Goal: Information Seeking & Learning: Find specific fact

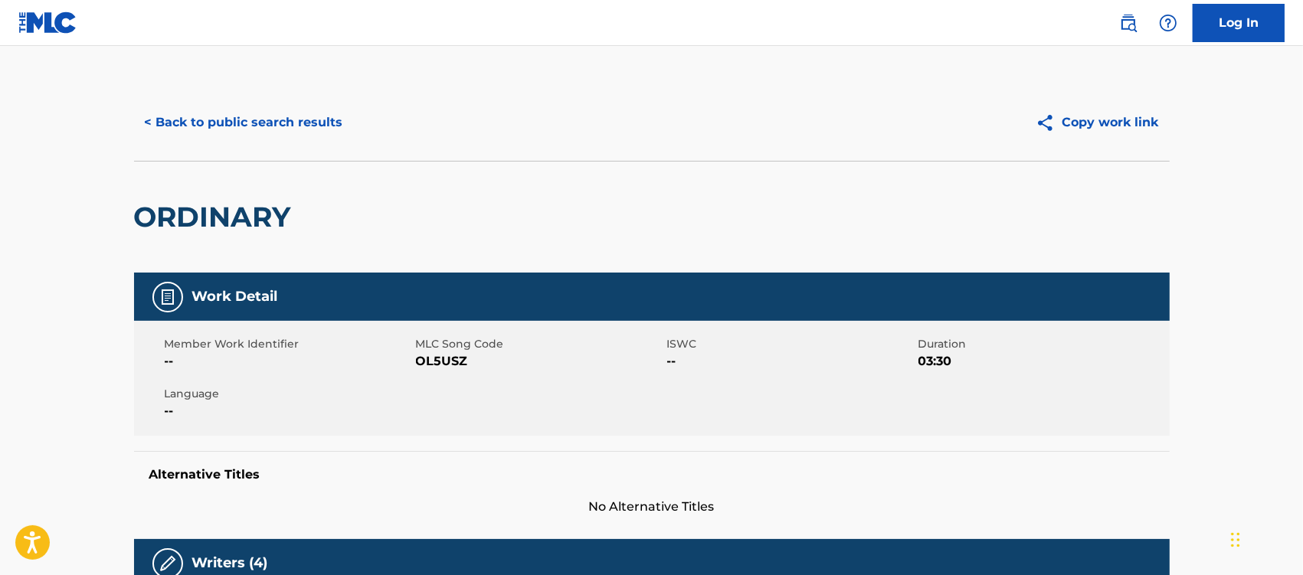
click at [310, 123] on button "< Back to public search results" at bounding box center [244, 122] width 220 height 38
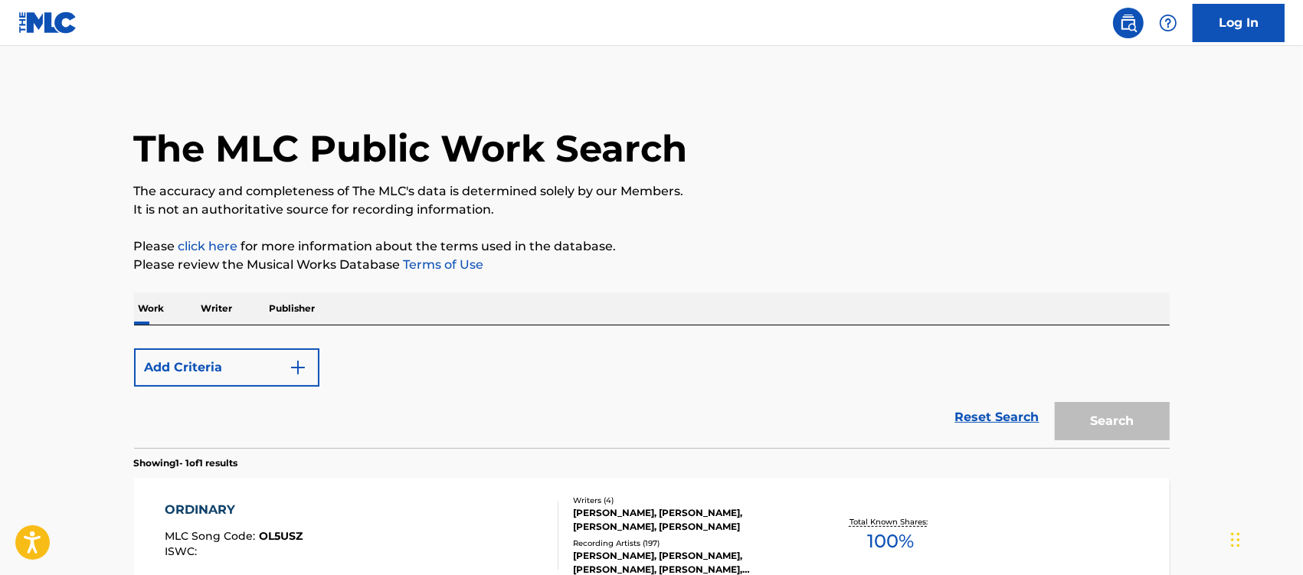
scroll to position [170, 0]
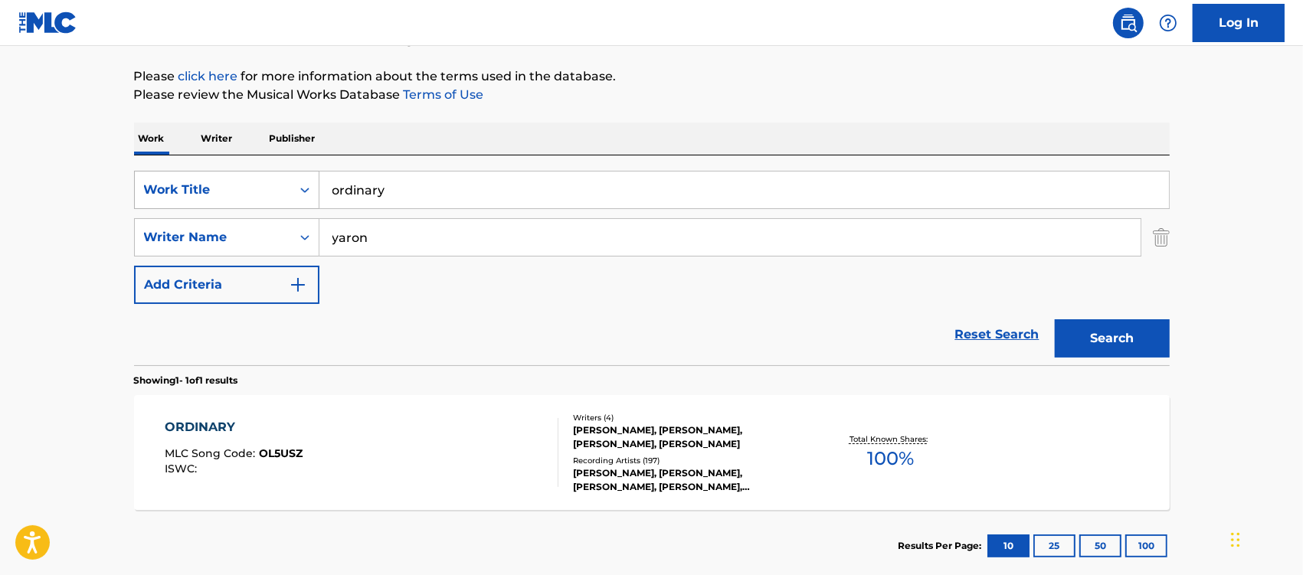
drag, startPoint x: 404, startPoint y: 192, endPoint x: 277, endPoint y: 193, distance: 126.4
click at [277, 193] on div "SearchWithCriteriaccd37d9e-d91d-47d3-8ed9-bea6dbf8bd5e Work Title ordinary" at bounding box center [652, 190] width 1036 height 38
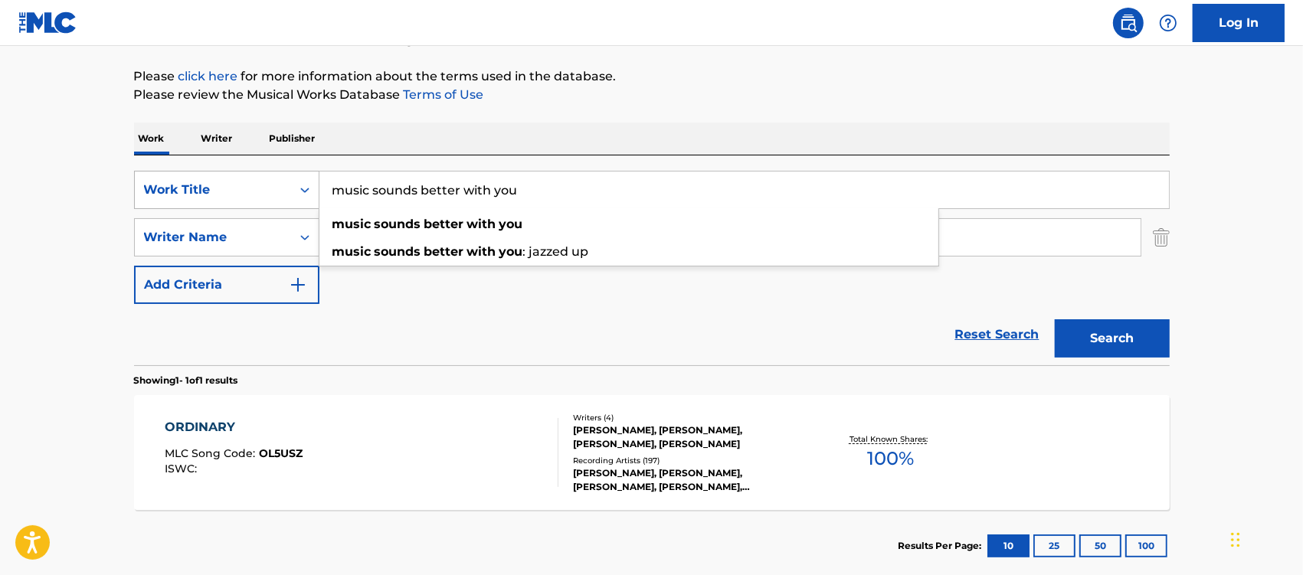
type input "music sounds better with you"
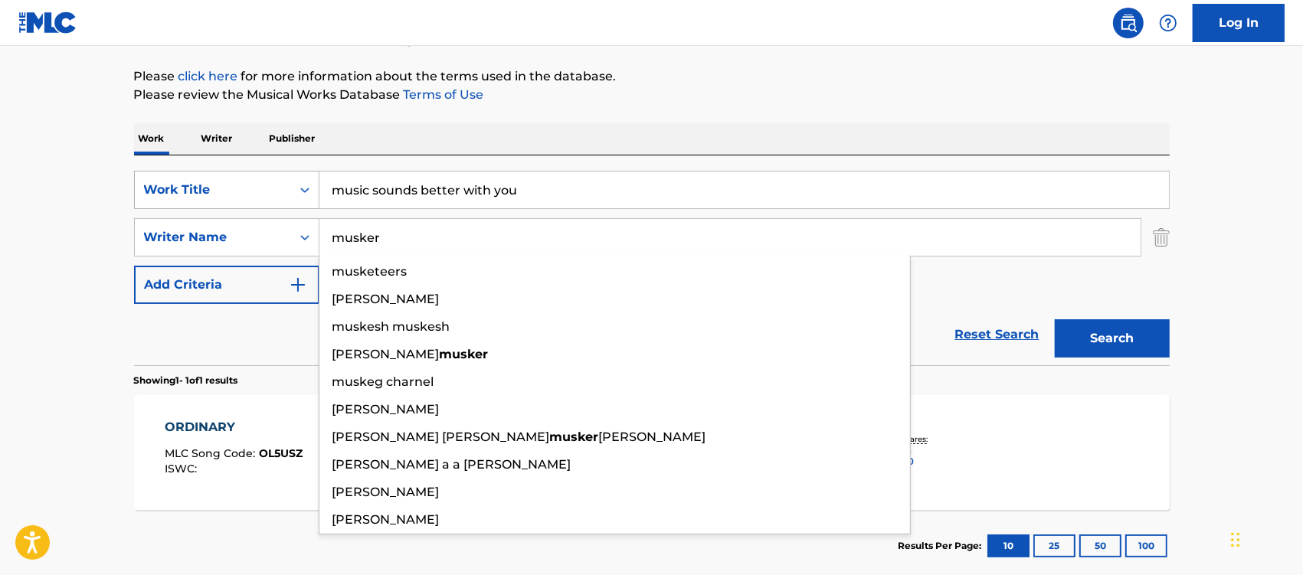
type input "musker"
click at [1055, 320] on button "Search" at bounding box center [1112, 339] width 115 height 38
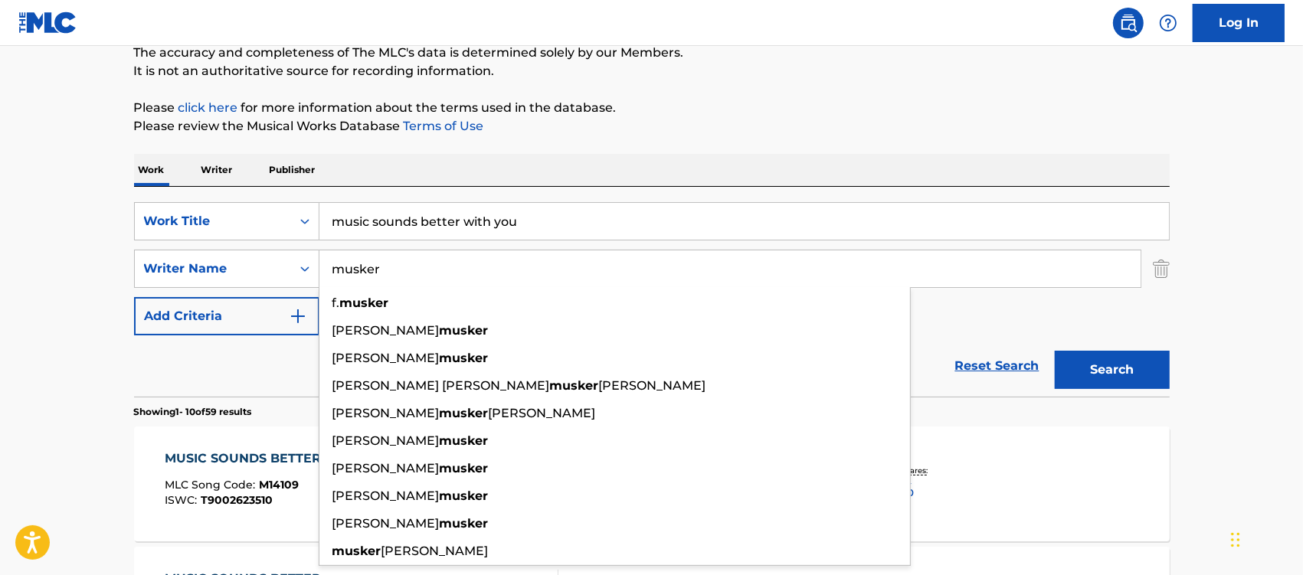
click at [259, 439] on div "MUSIC SOUNDS BETTER WITH YOU MLC Song Code : M14109 ISWC : T9002623510 Writers …" at bounding box center [652, 484] width 1036 height 115
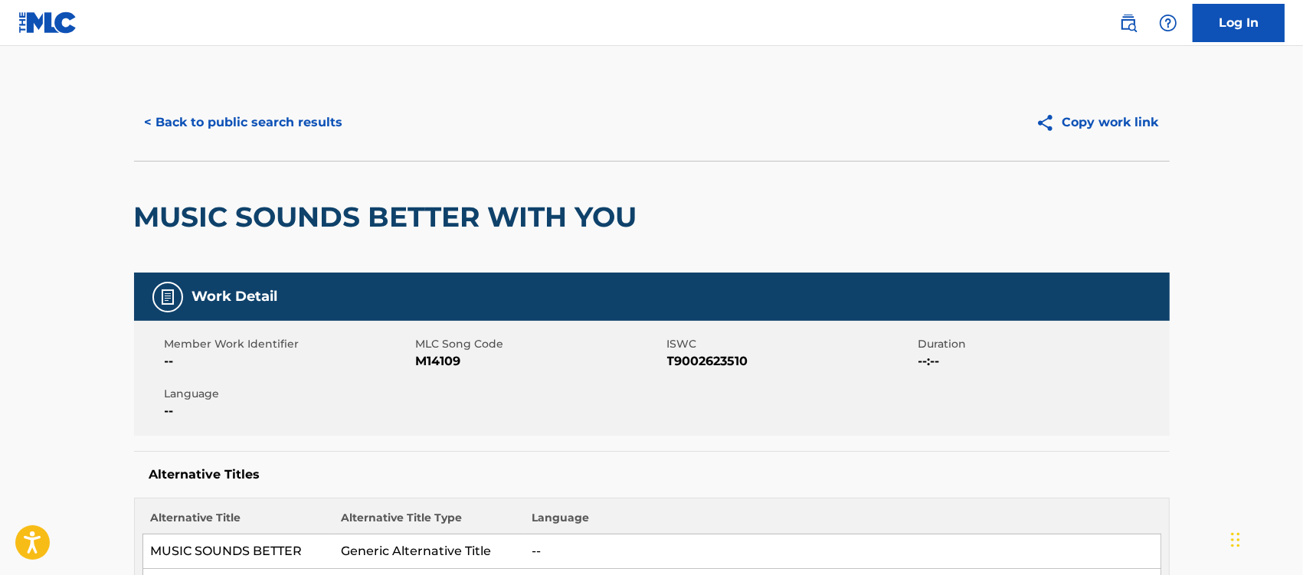
drag, startPoint x: 274, startPoint y: 115, endPoint x: 284, endPoint y: 119, distance: 11.4
click at [274, 113] on button "< Back to public search results" at bounding box center [244, 122] width 220 height 38
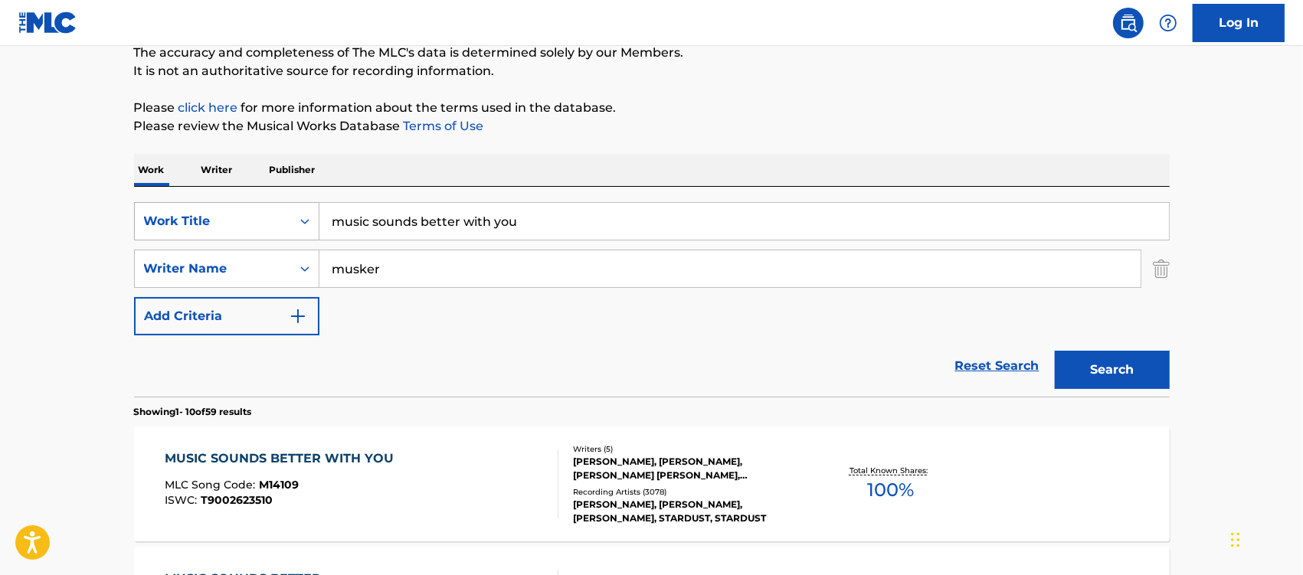
drag, startPoint x: 529, startPoint y: 223, endPoint x: 258, endPoint y: 208, distance: 270.9
click at [258, 208] on div "SearchWithCriteriaccd37d9e-d91d-47d3-8ed9-bea6dbf8bd5e Work Title music sounds …" at bounding box center [652, 221] width 1036 height 38
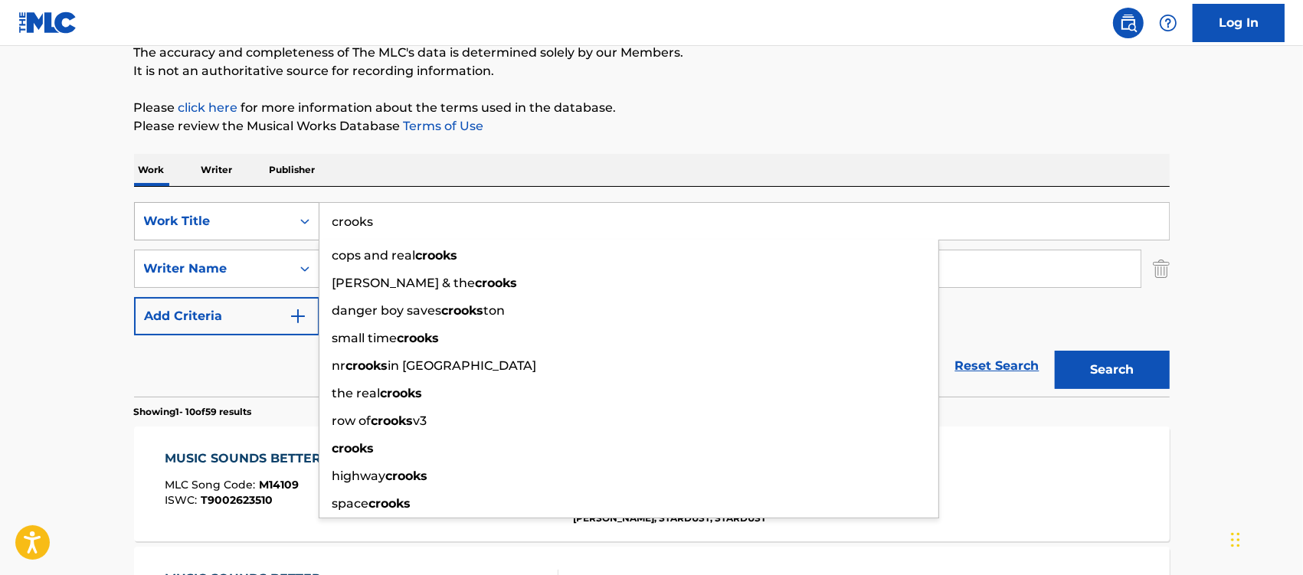
type input "crooks"
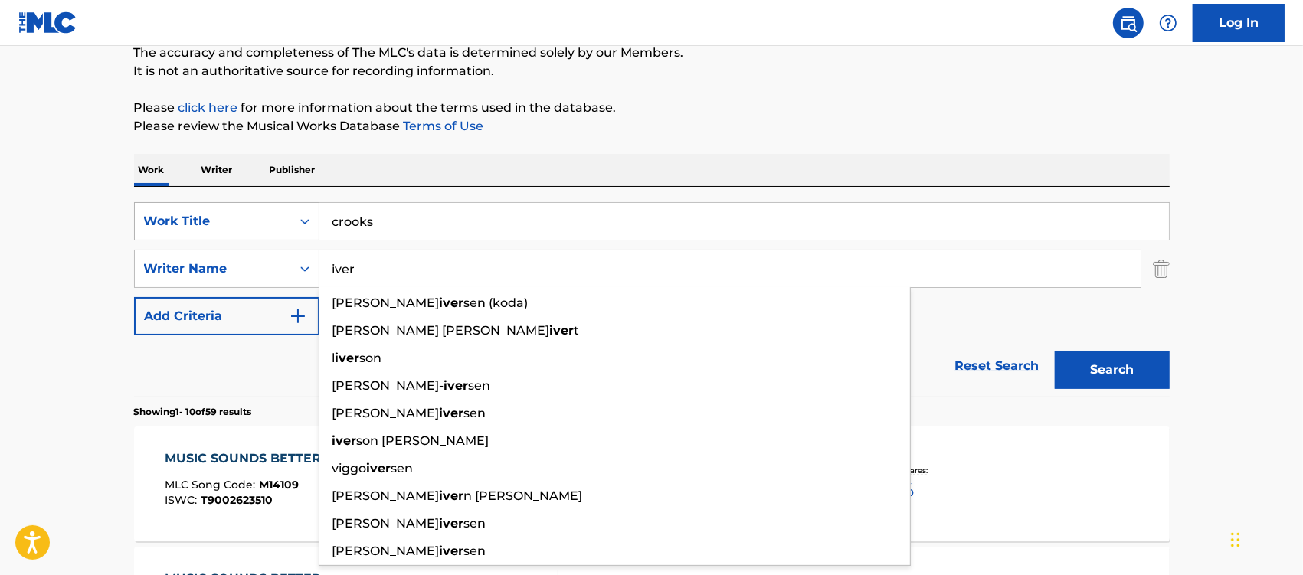
click at [1055, 351] on button "Search" at bounding box center [1112, 370] width 115 height 38
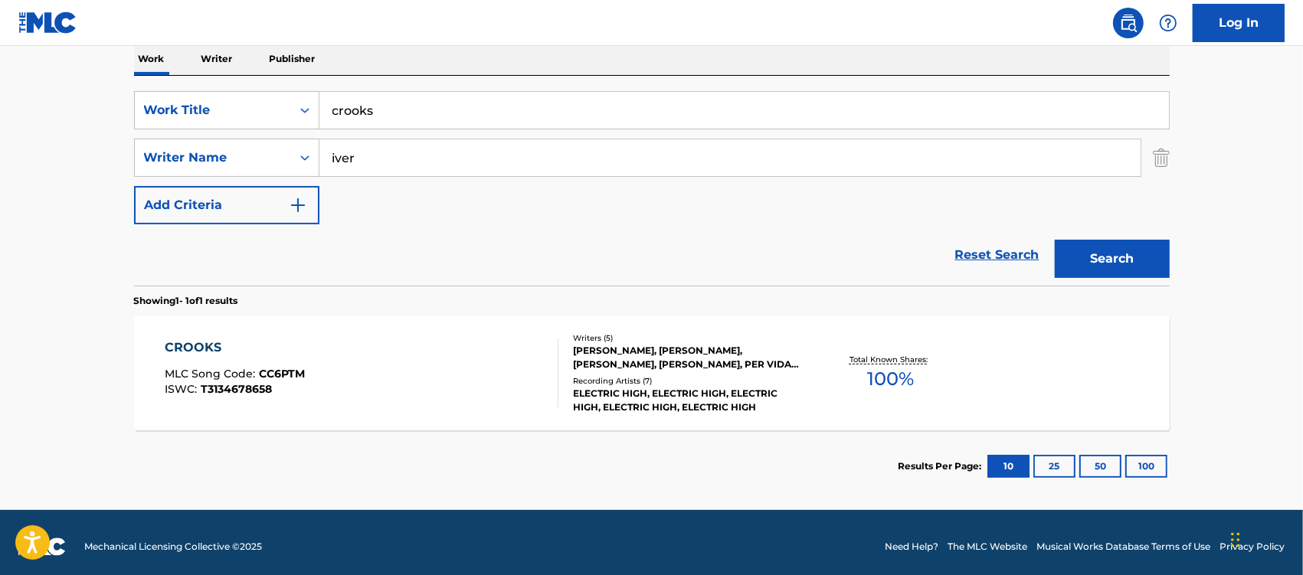
scroll to position [258, 0]
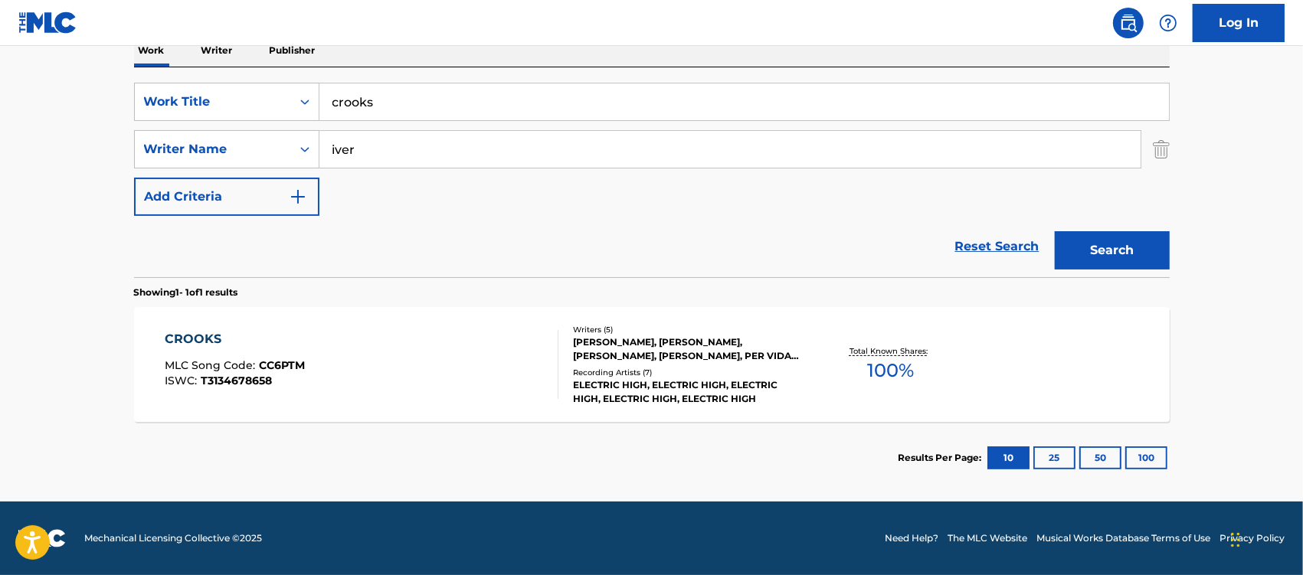
click at [331, 152] on input "iver" at bounding box center [730, 149] width 821 height 37
type input "bon iver"
click at [1055, 231] on button "Search" at bounding box center [1112, 250] width 115 height 38
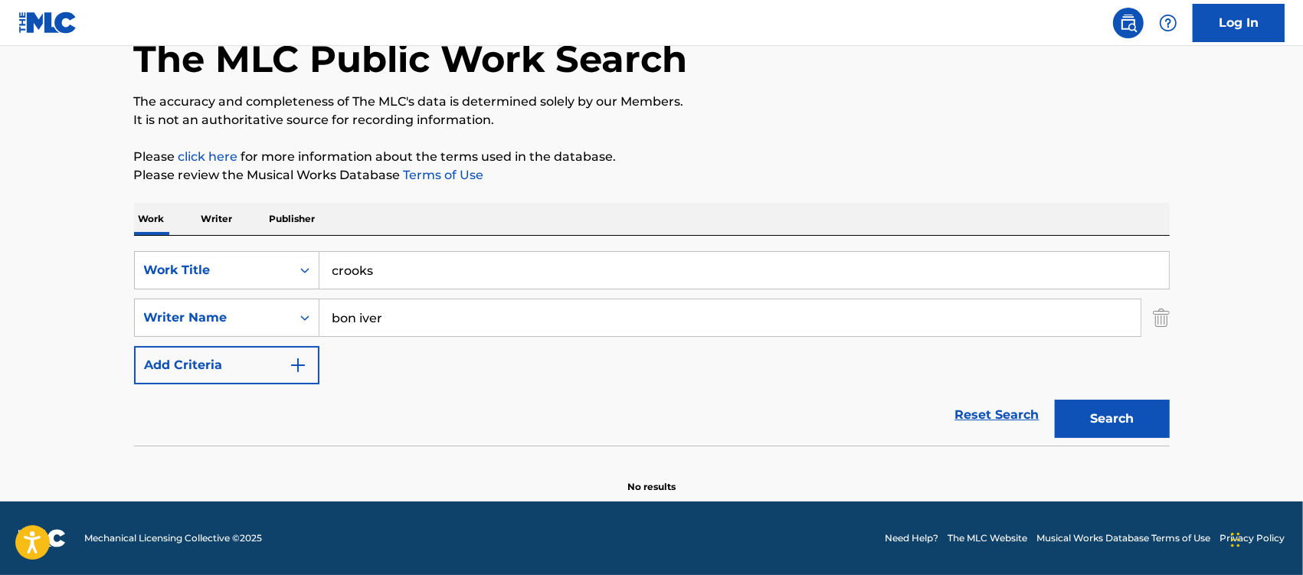
scroll to position [90, 0]
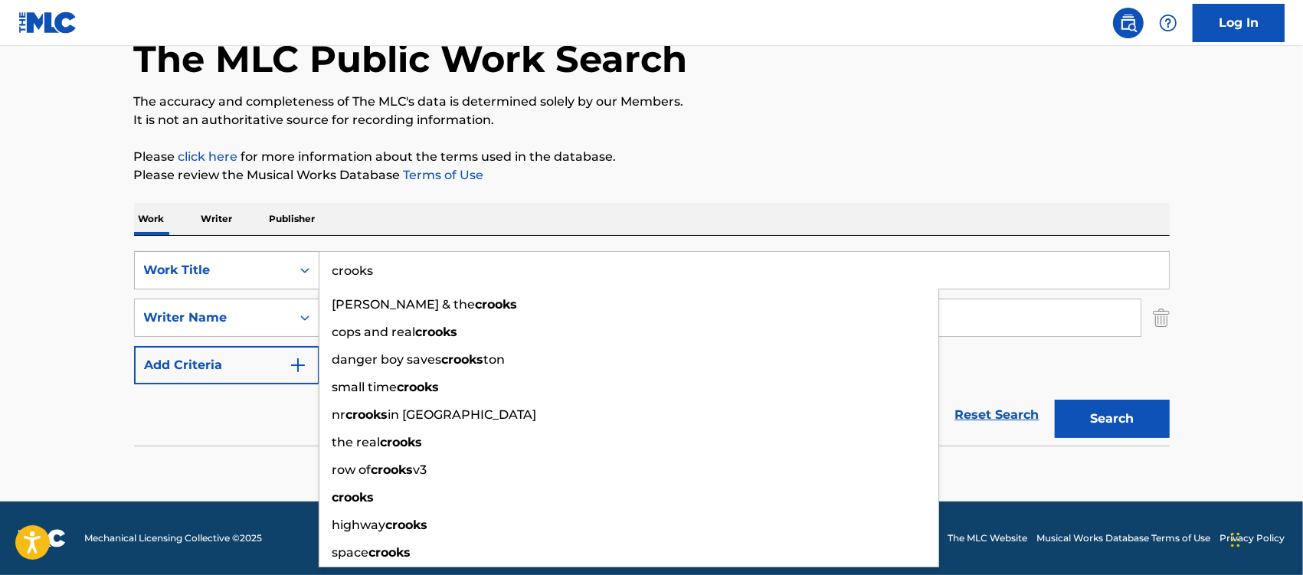
drag, startPoint x: 392, startPoint y: 266, endPoint x: 240, endPoint y: 268, distance: 151.7
click at [240, 268] on div "SearchWithCriteriaccd37d9e-d91d-47d3-8ed9-bea6dbf8bd5e Work Title crooks [PERSO…" at bounding box center [652, 270] width 1036 height 38
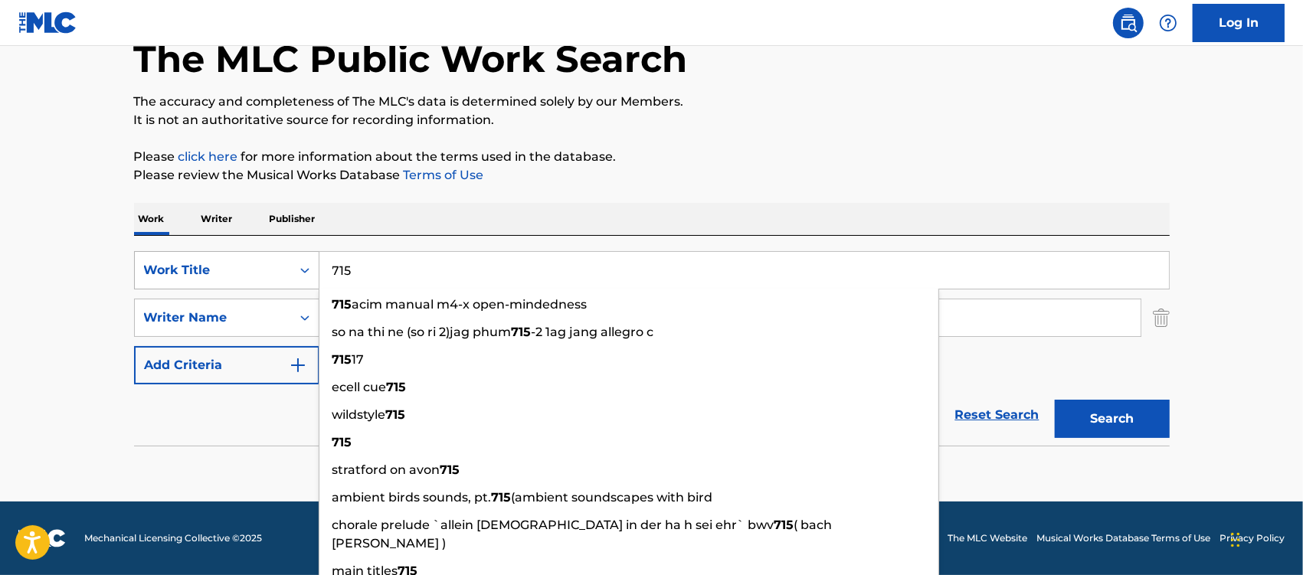
click at [1055, 400] on button "Search" at bounding box center [1112, 419] width 115 height 38
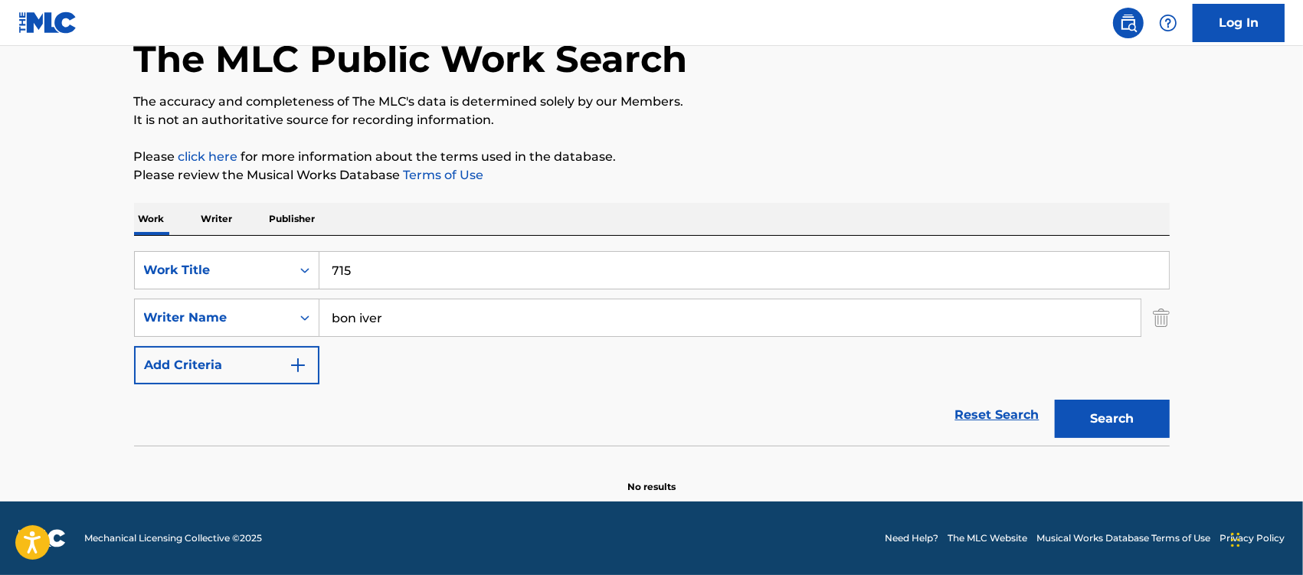
click at [1100, 412] on button "Search" at bounding box center [1112, 419] width 115 height 38
drag, startPoint x: 389, startPoint y: 284, endPoint x: 293, endPoint y: 280, distance: 96.7
click at [293, 280] on div "SearchWithCriteriaccd37d9e-d91d-47d3-8ed9-bea6dbf8bd5e Work Title 715" at bounding box center [652, 270] width 1036 height 38
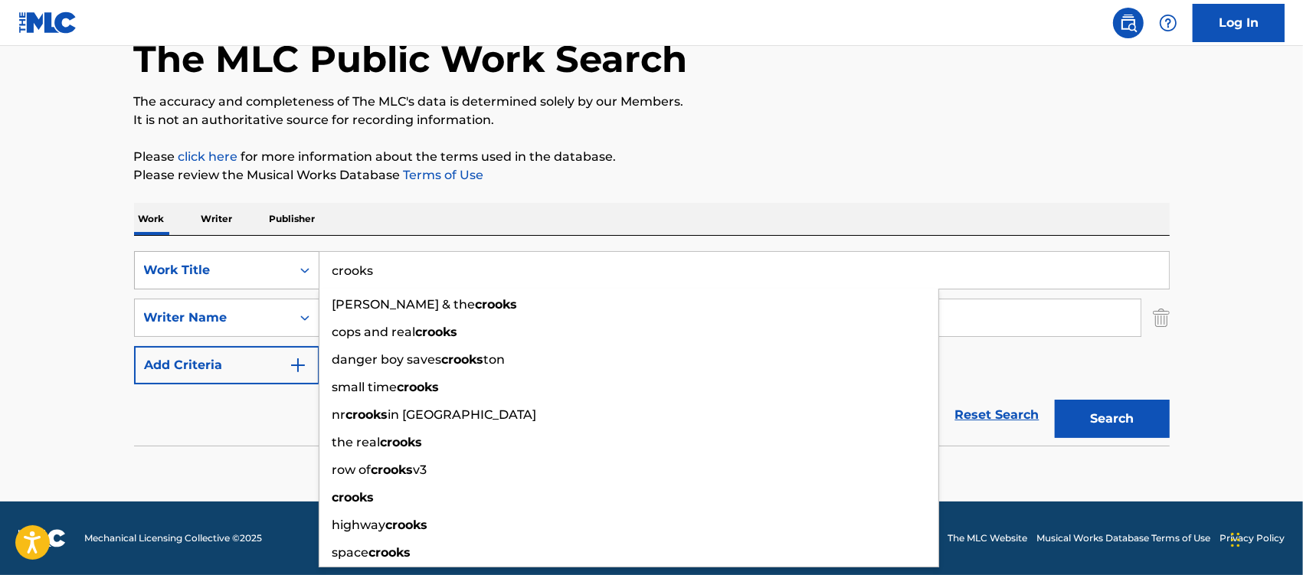
click at [1055, 400] on button "Search" at bounding box center [1112, 419] width 115 height 38
click at [408, 273] on input "crooks" at bounding box center [745, 270] width 850 height 37
type input "crooks"
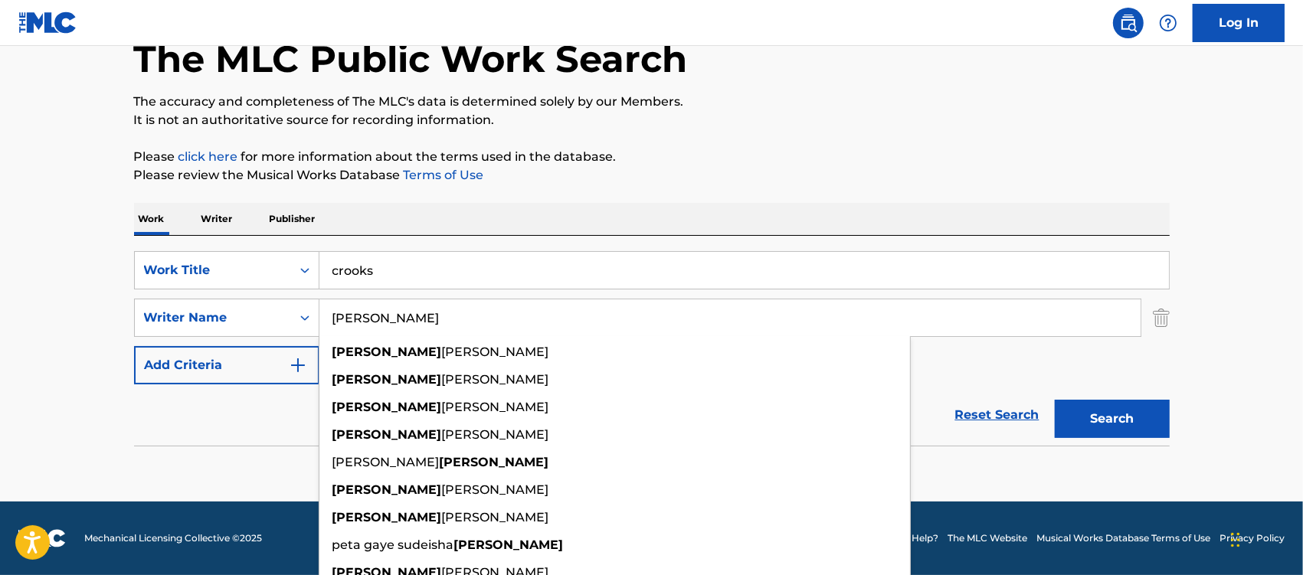
type input "[PERSON_NAME]"
click at [1055, 400] on button "Search" at bounding box center [1112, 419] width 115 height 38
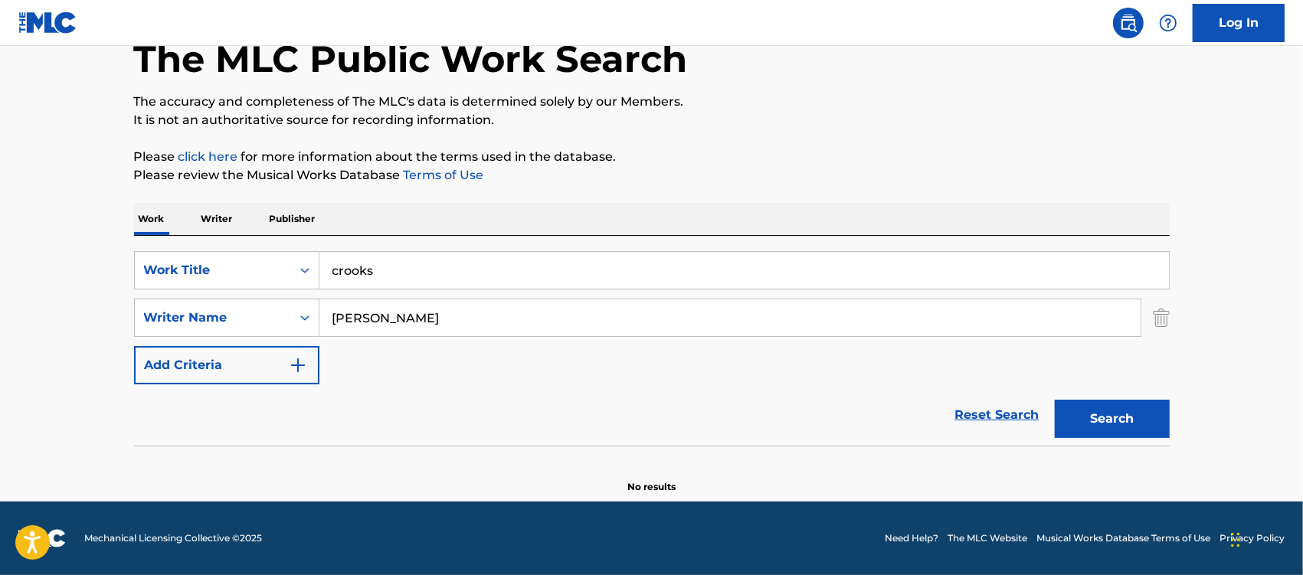
click at [1098, 414] on button "Search" at bounding box center [1112, 419] width 115 height 38
drag, startPoint x: 408, startPoint y: 272, endPoint x: 198, endPoint y: 273, distance: 210.7
click at [198, 273] on div "SearchWithCriteriaccd37d9e-d91d-47d3-8ed9-bea6dbf8bd5e Work Title crooks" at bounding box center [652, 270] width 1036 height 38
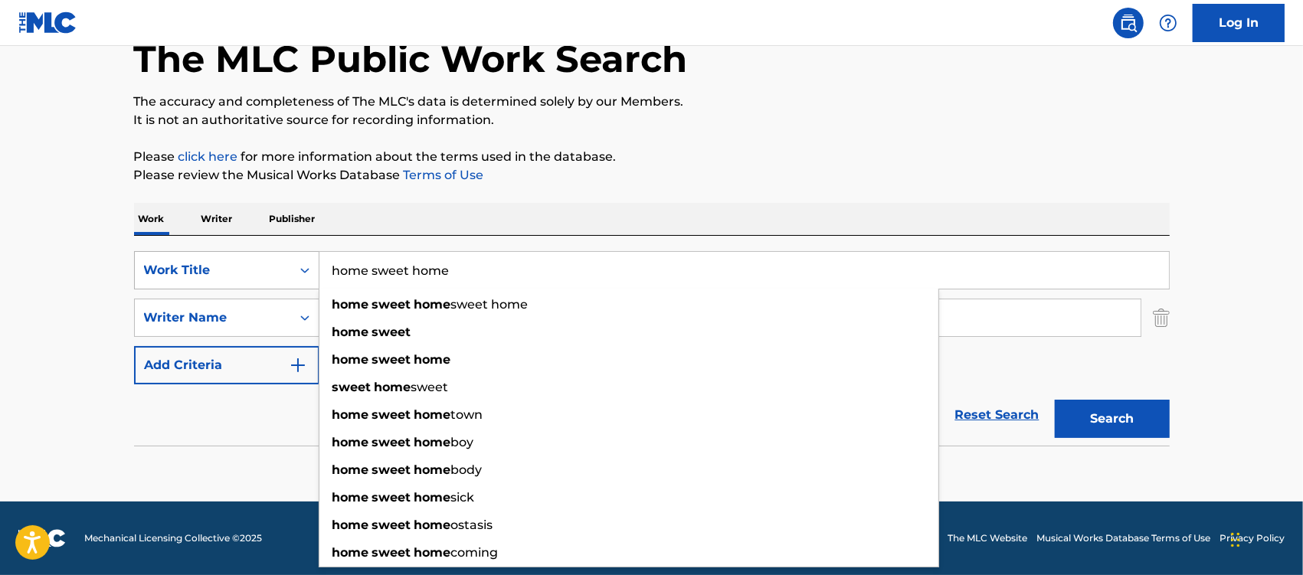
type input "home sweet home"
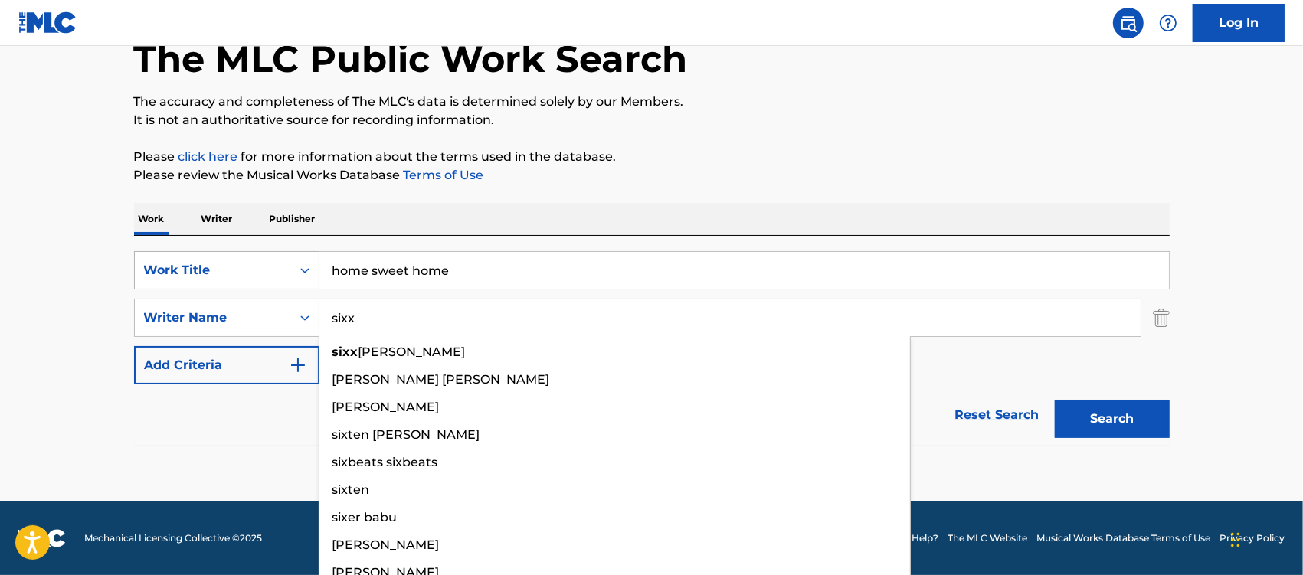
type input "sixx"
click at [1055, 400] on button "Search" at bounding box center [1112, 419] width 115 height 38
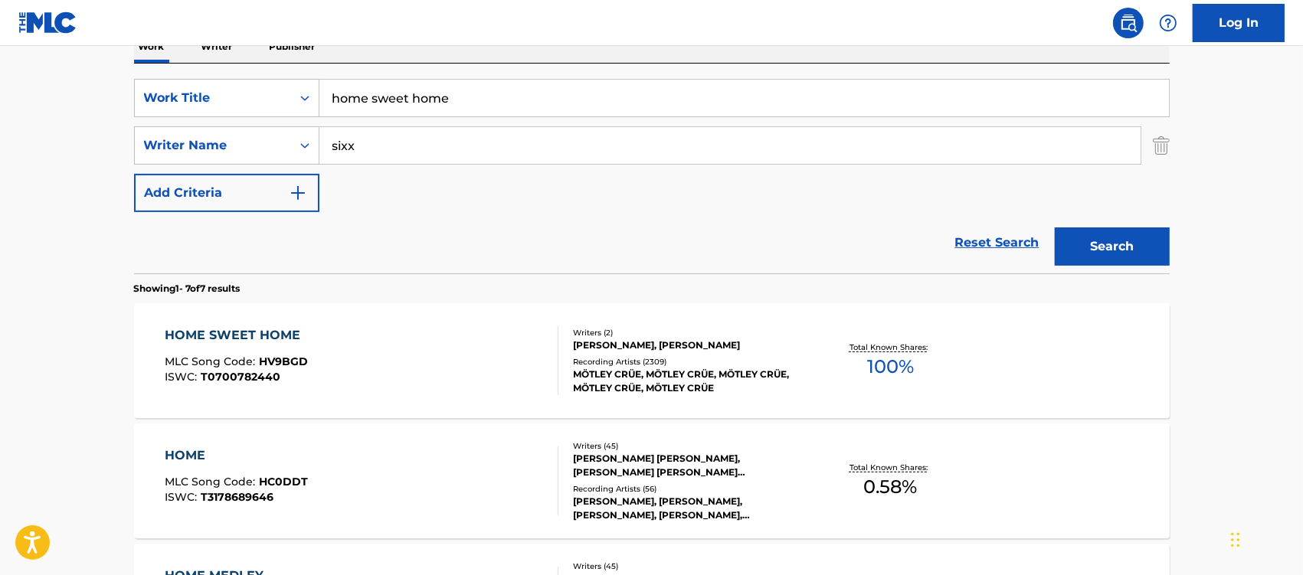
scroll to position [281, 0]
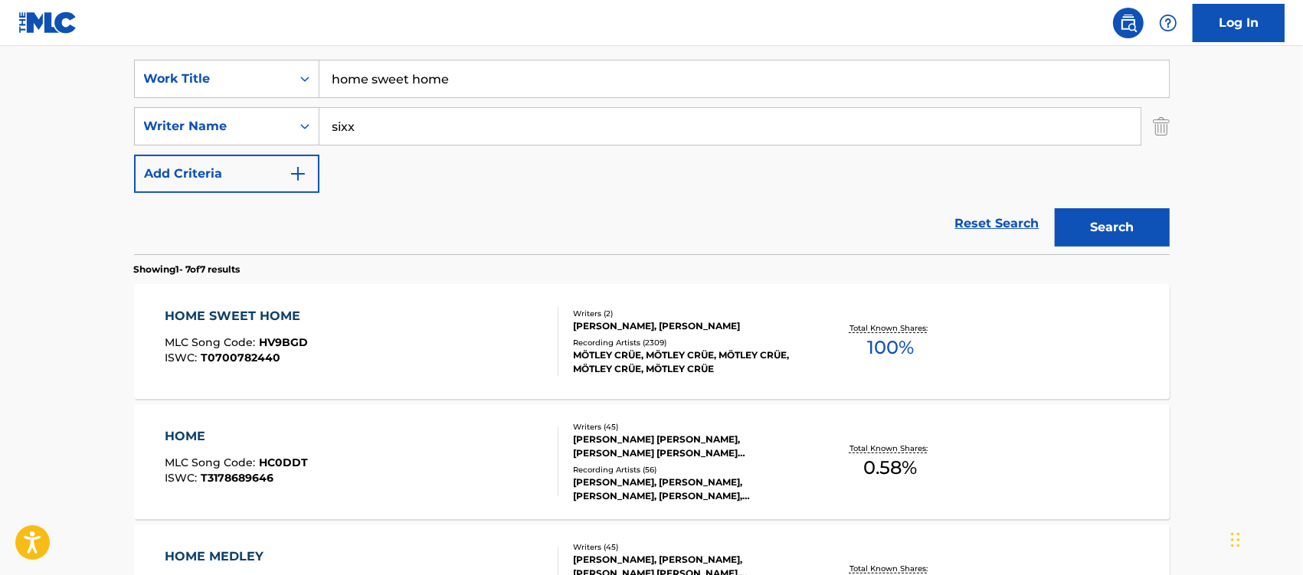
click at [242, 311] on div "HOME SWEET HOME" at bounding box center [236, 316] width 143 height 18
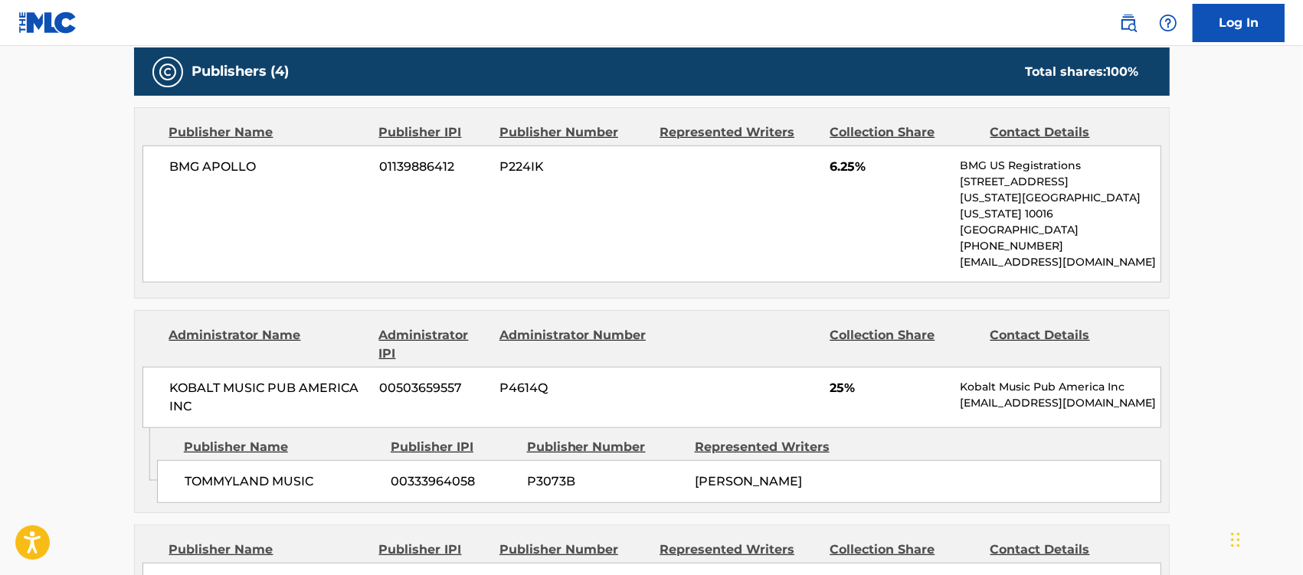
scroll to position [862, 0]
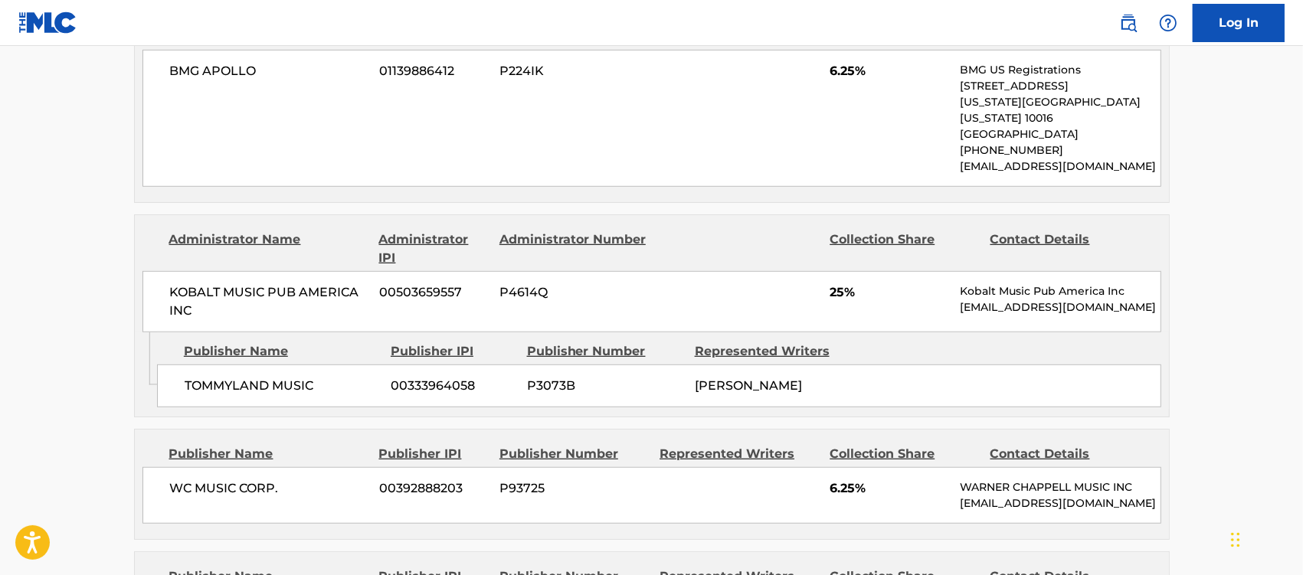
click at [609, 29] on nav "Log In" at bounding box center [651, 23] width 1303 height 46
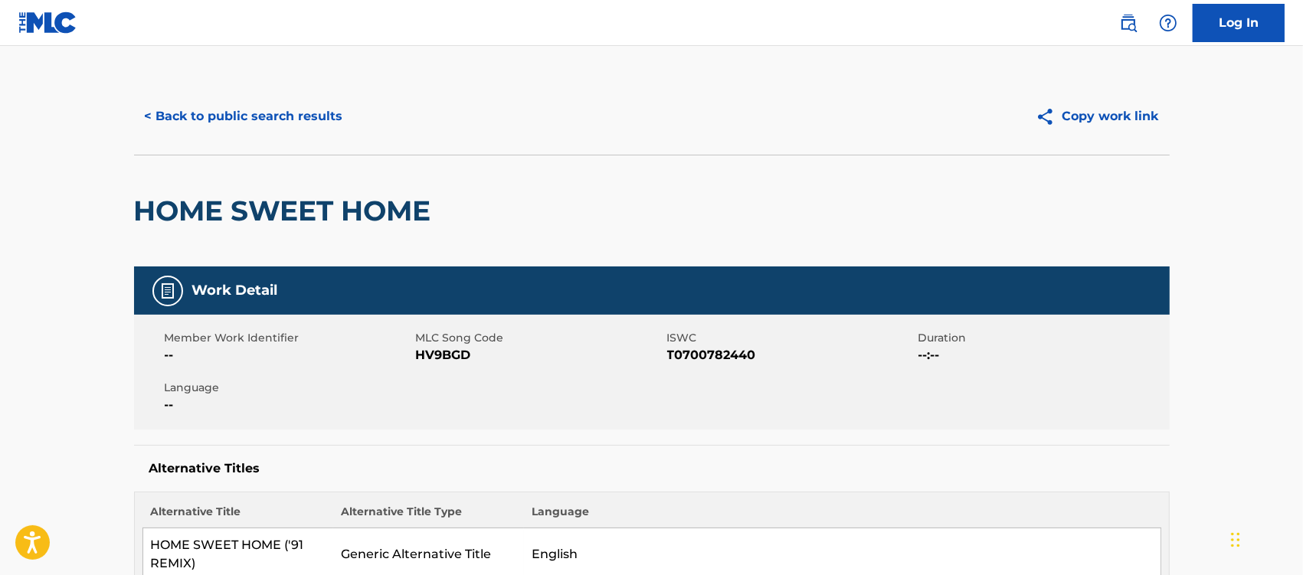
scroll to position [0, 0]
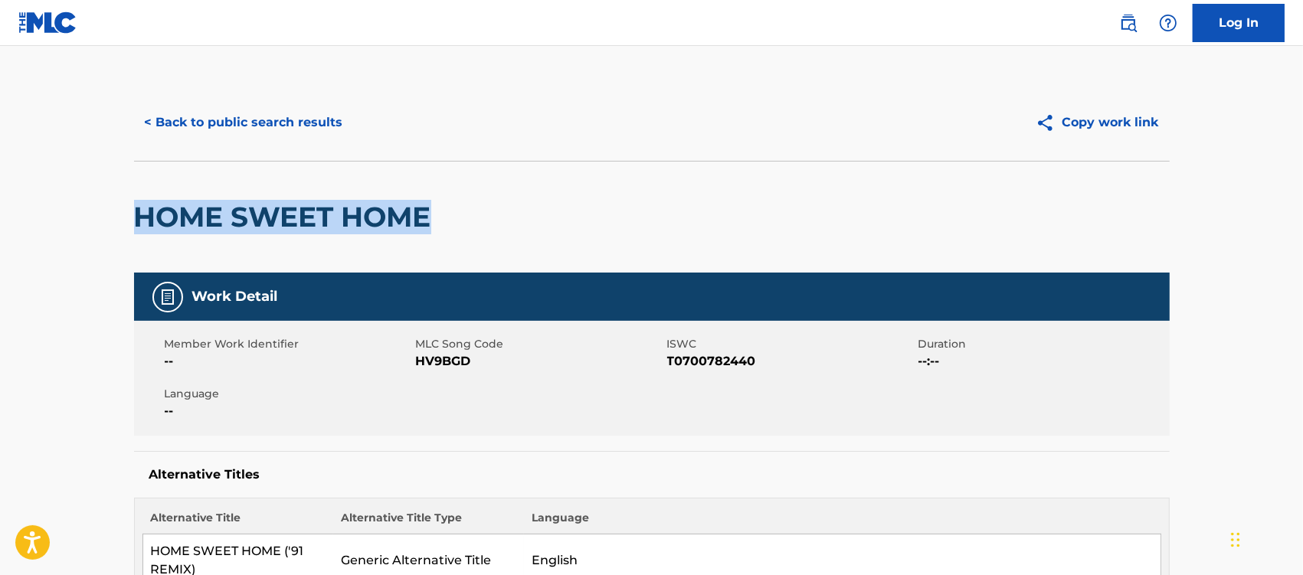
drag, startPoint x: 464, startPoint y: 215, endPoint x: 130, endPoint y: 219, distance: 334.1
copy h2 "HOME SWEET HOME"
click at [231, 126] on button "< Back to public search results" at bounding box center [244, 122] width 220 height 38
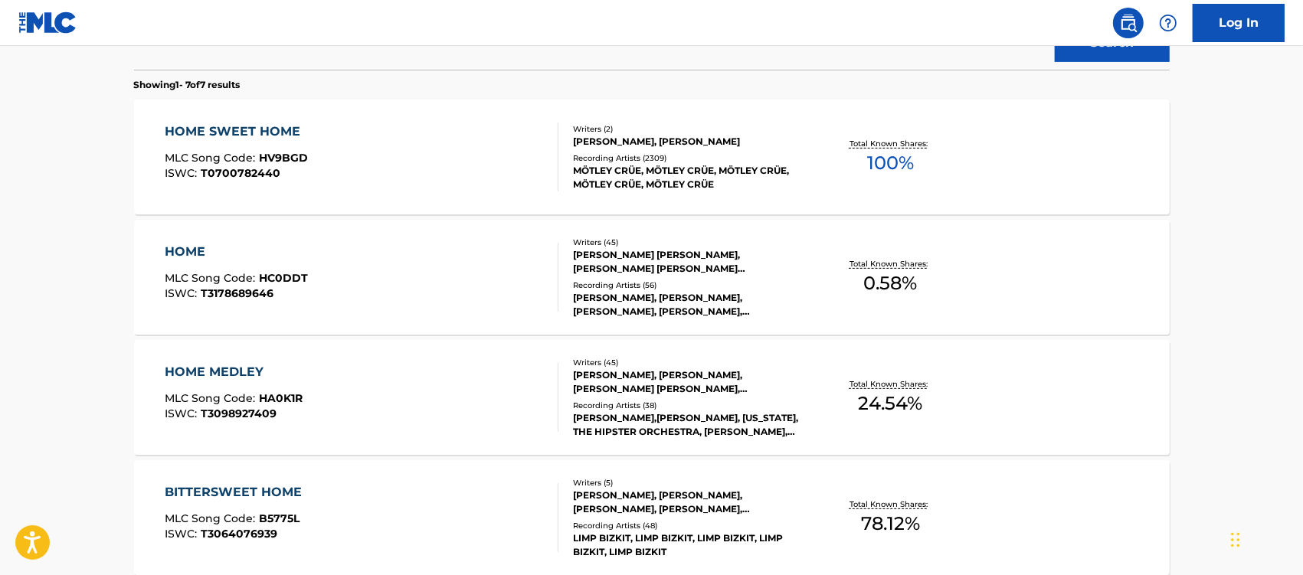
scroll to position [473, 0]
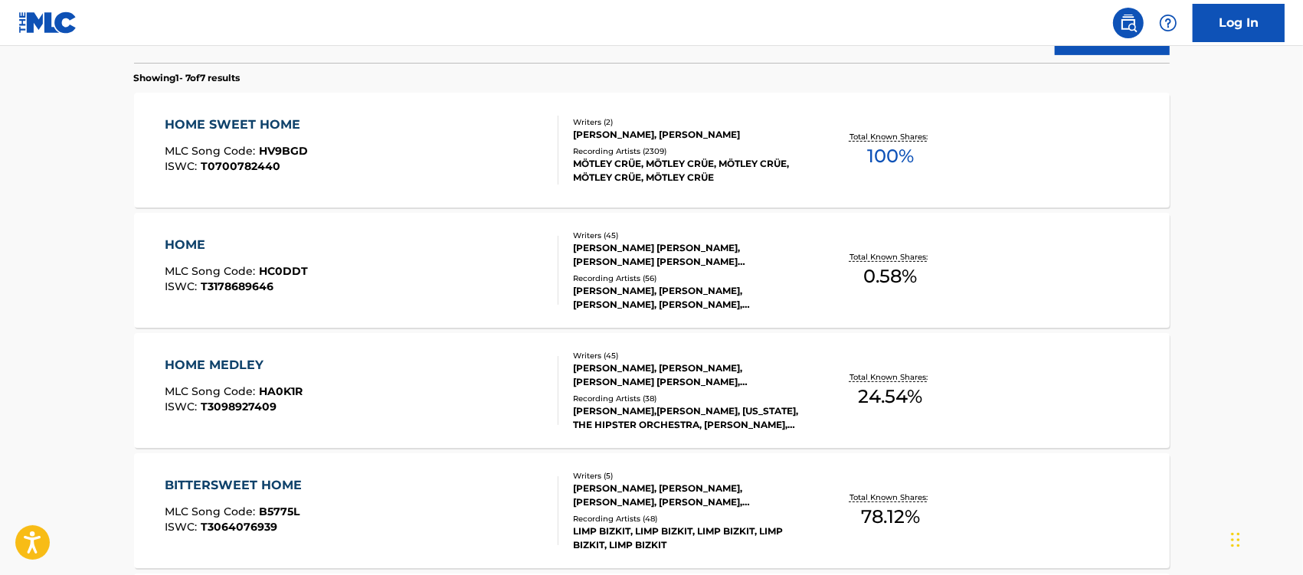
click at [246, 129] on div "HOME SWEET HOME" at bounding box center [236, 125] width 143 height 18
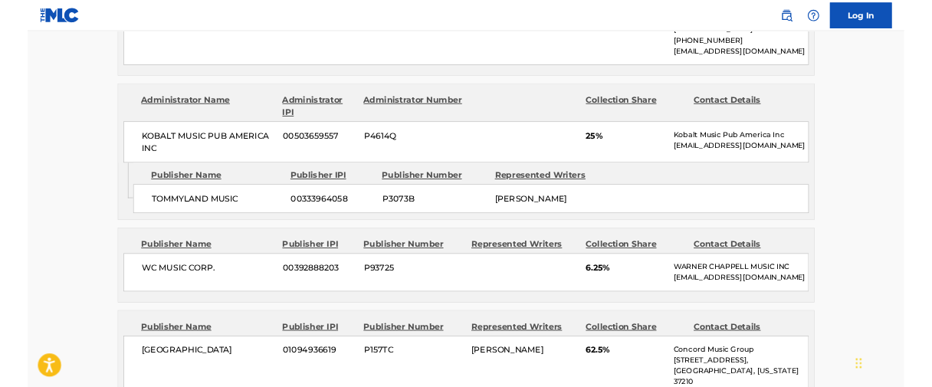
scroll to position [958, 0]
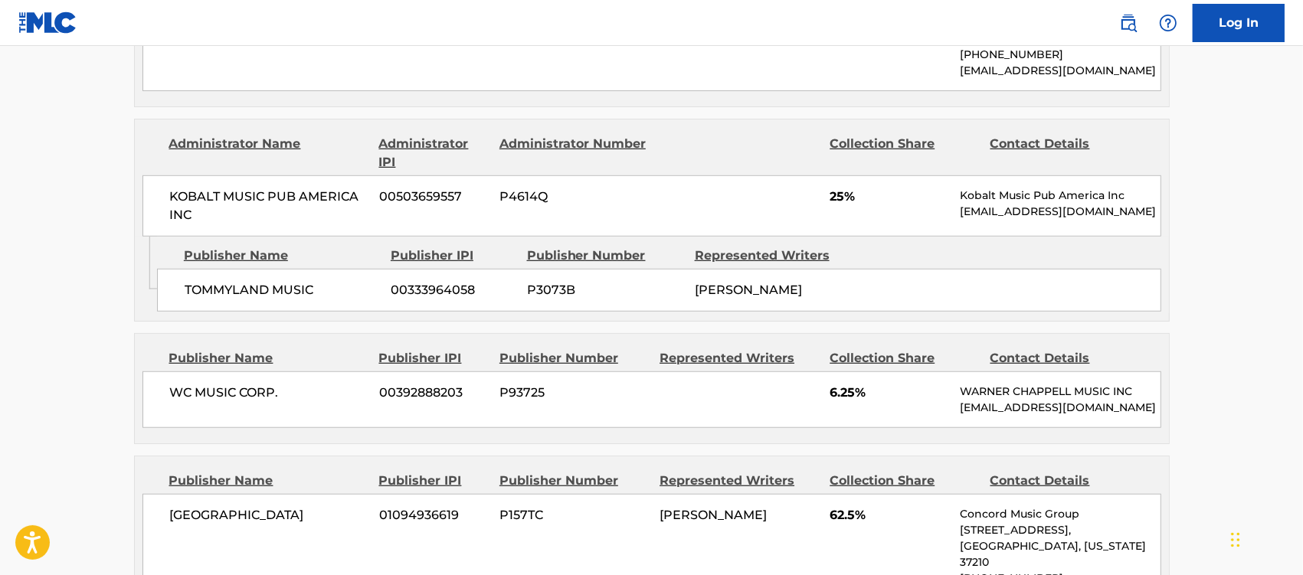
drag, startPoint x: 492, startPoint y: 21, endPoint x: 406, endPoint y: 23, distance: 85.8
click at [406, 23] on nav "Log In" at bounding box center [651, 23] width 1303 height 46
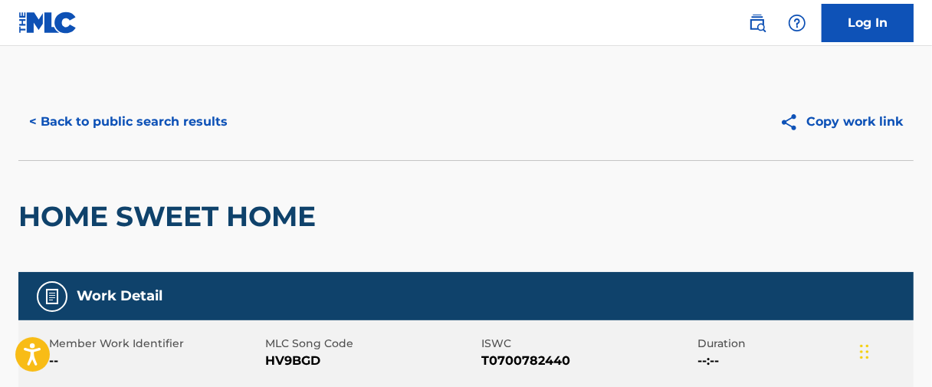
scroll to position [0, 0]
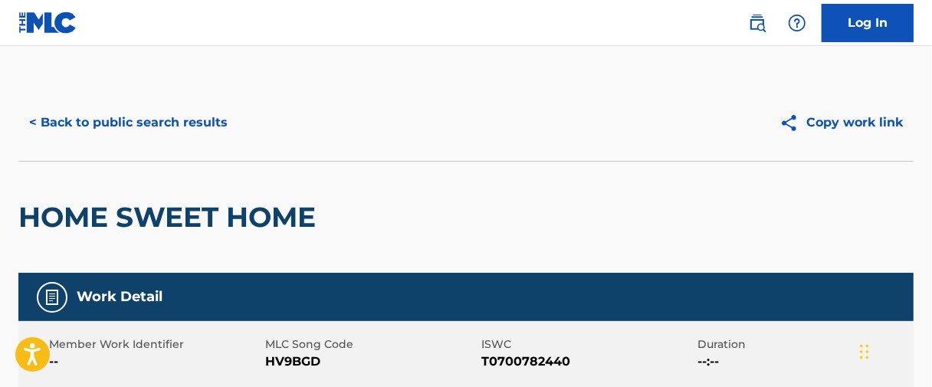
click at [192, 119] on button "< Back to public search results" at bounding box center [128, 122] width 220 height 38
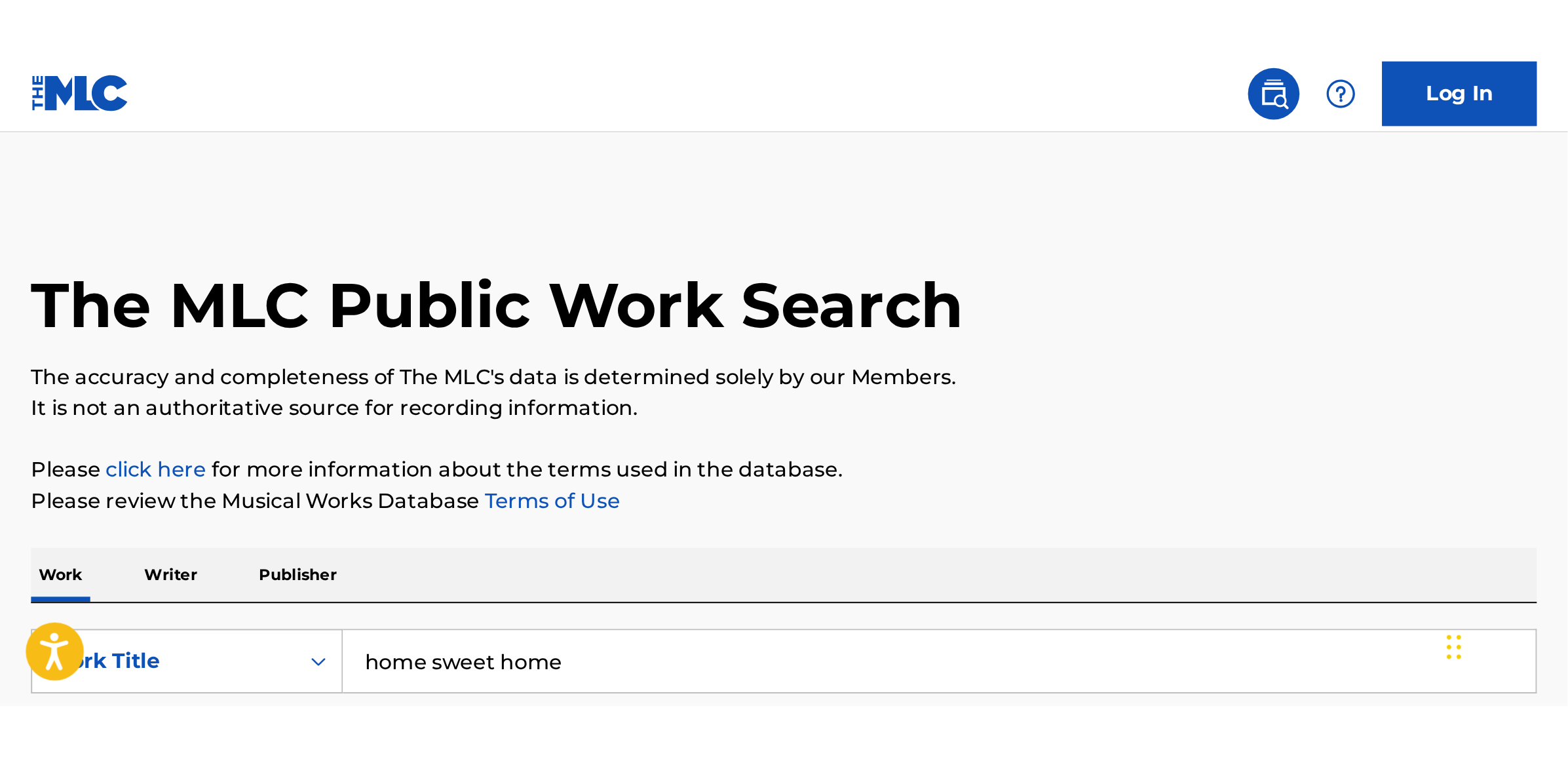
scroll to position [164, 0]
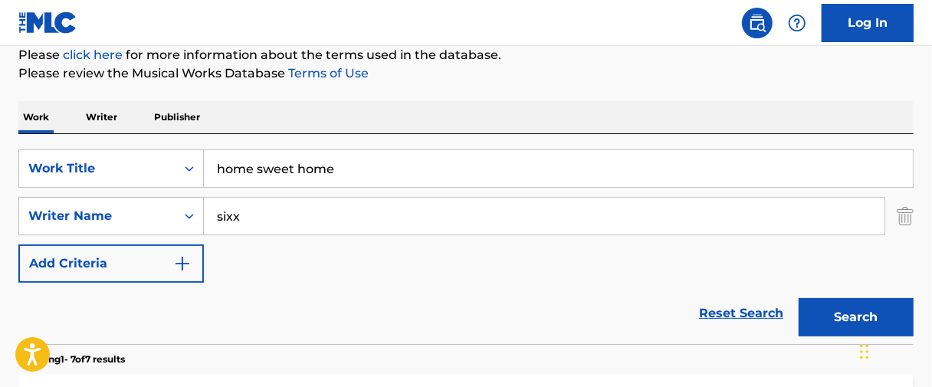
drag, startPoint x: 342, startPoint y: 169, endPoint x: 213, endPoint y: 165, distance: 129.6
click at [213, 165] on input "home sweet home" at bounding box center [558, 168] width 709 height 37
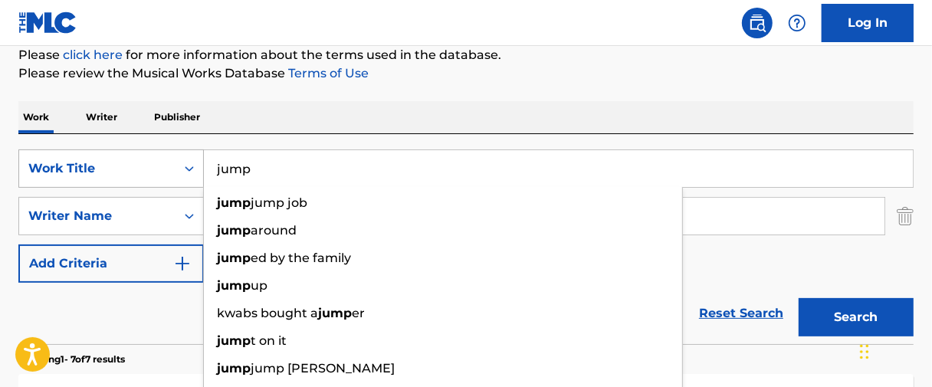
type input "jump"
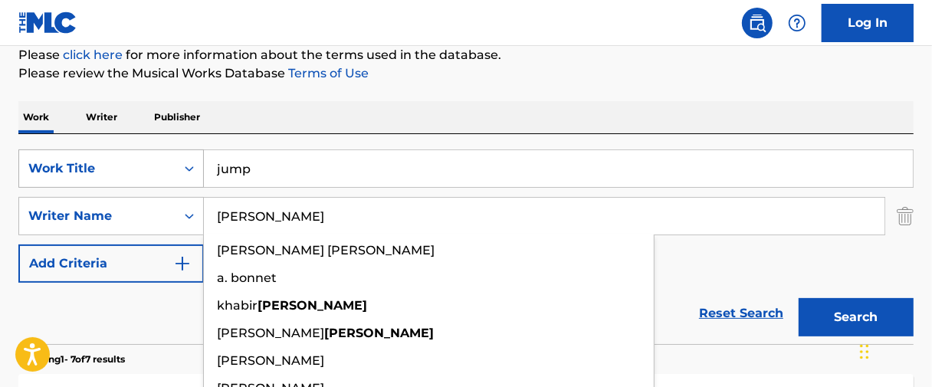
type input "[PERSON_NAME]"
click at [798, 298] on button "Search" at bounding box center [855, 317] width 115 height 38
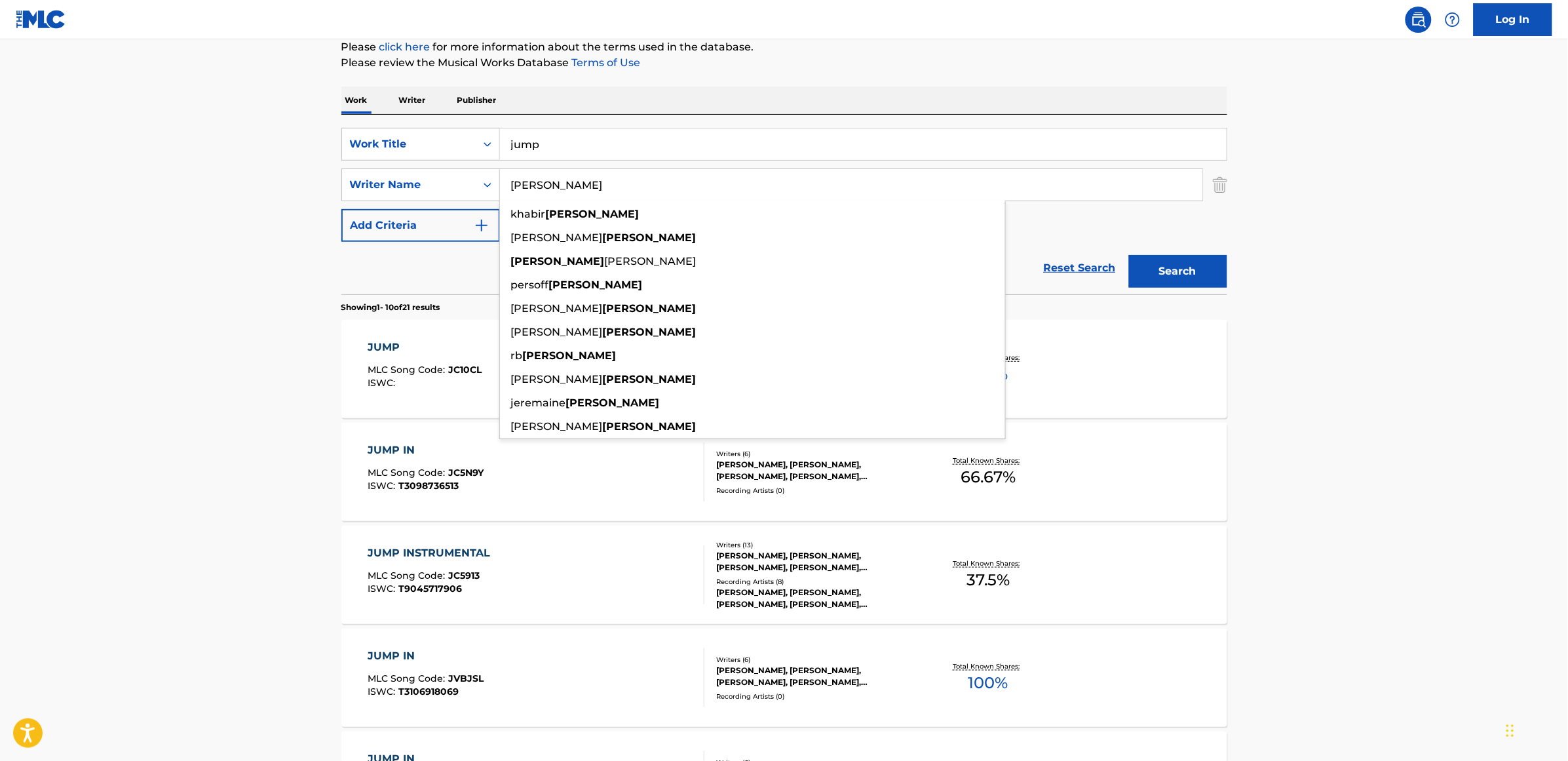
click at [437, 406] on div "JUMP MLC Song Code : JC10CL ISWC : Writers ( 1 ) [PERSON_NAME] Recording Artist…" at bounding box center [784, 369] width 886 height 98
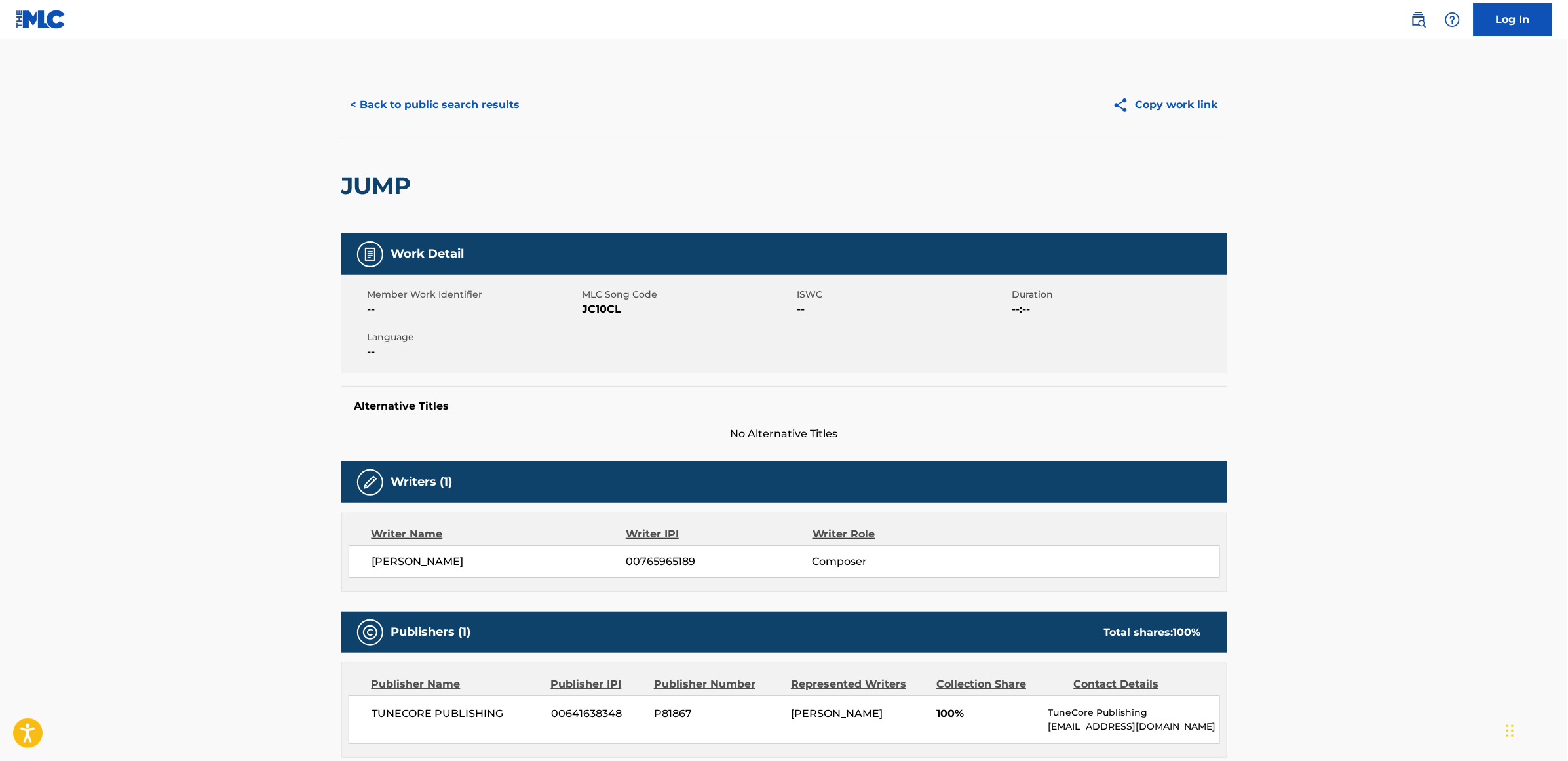
click at [421, 109] on button "< Back to public search results" at bounding box center [435, 104] width 188 height 32
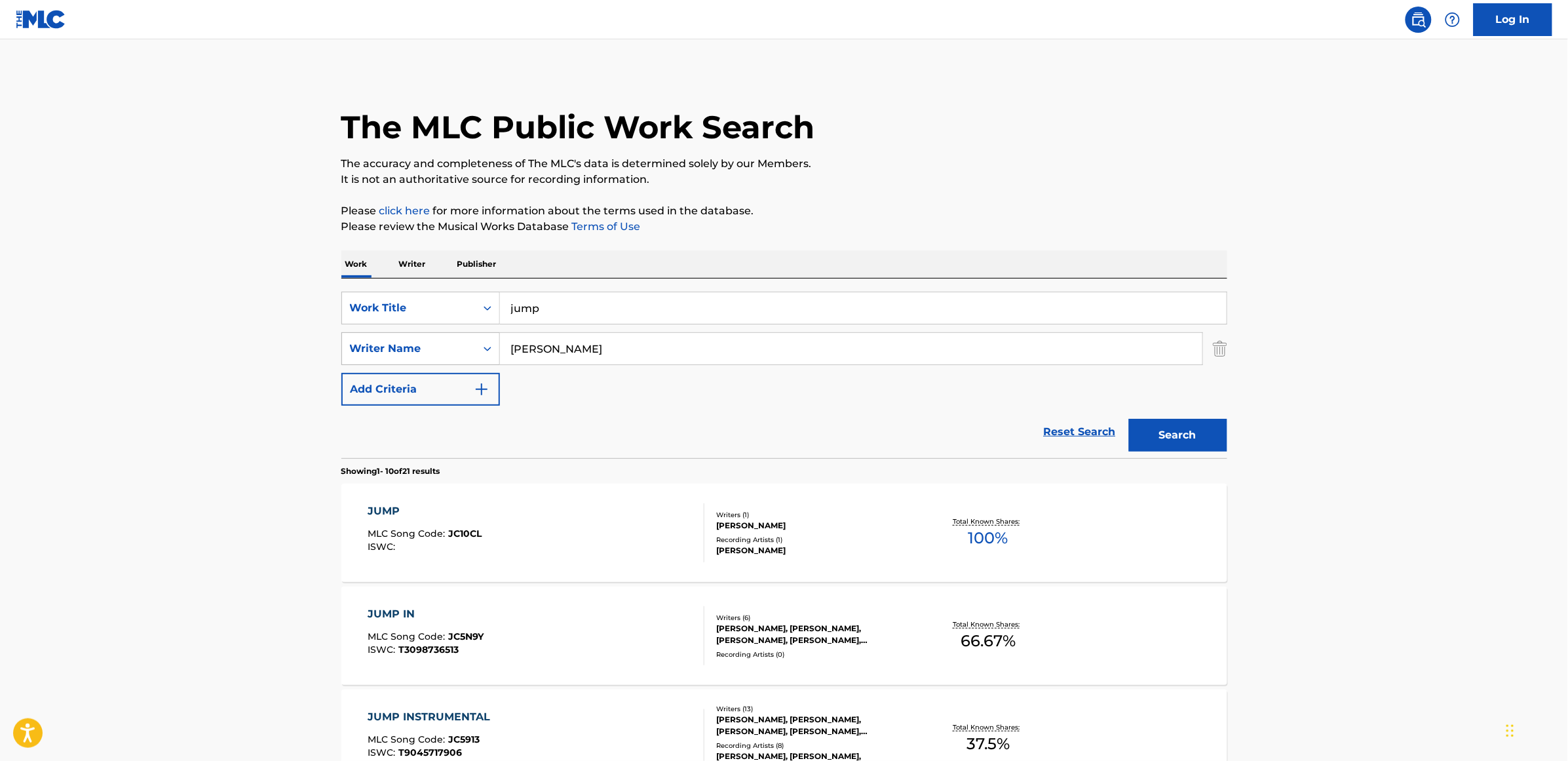
drag, startPoint x: 581, startPoint y: 359, endPoint x: 407, endPoint y: 359, distance: 174.0
click at [407, 359] on div "SearchWithCriteriaa28a096a-d9fa-44bf-82f5-b6fb650e8a6e Writer Name [PERSON_NAME]" at bounding box center [784, 348] width 886 height 32
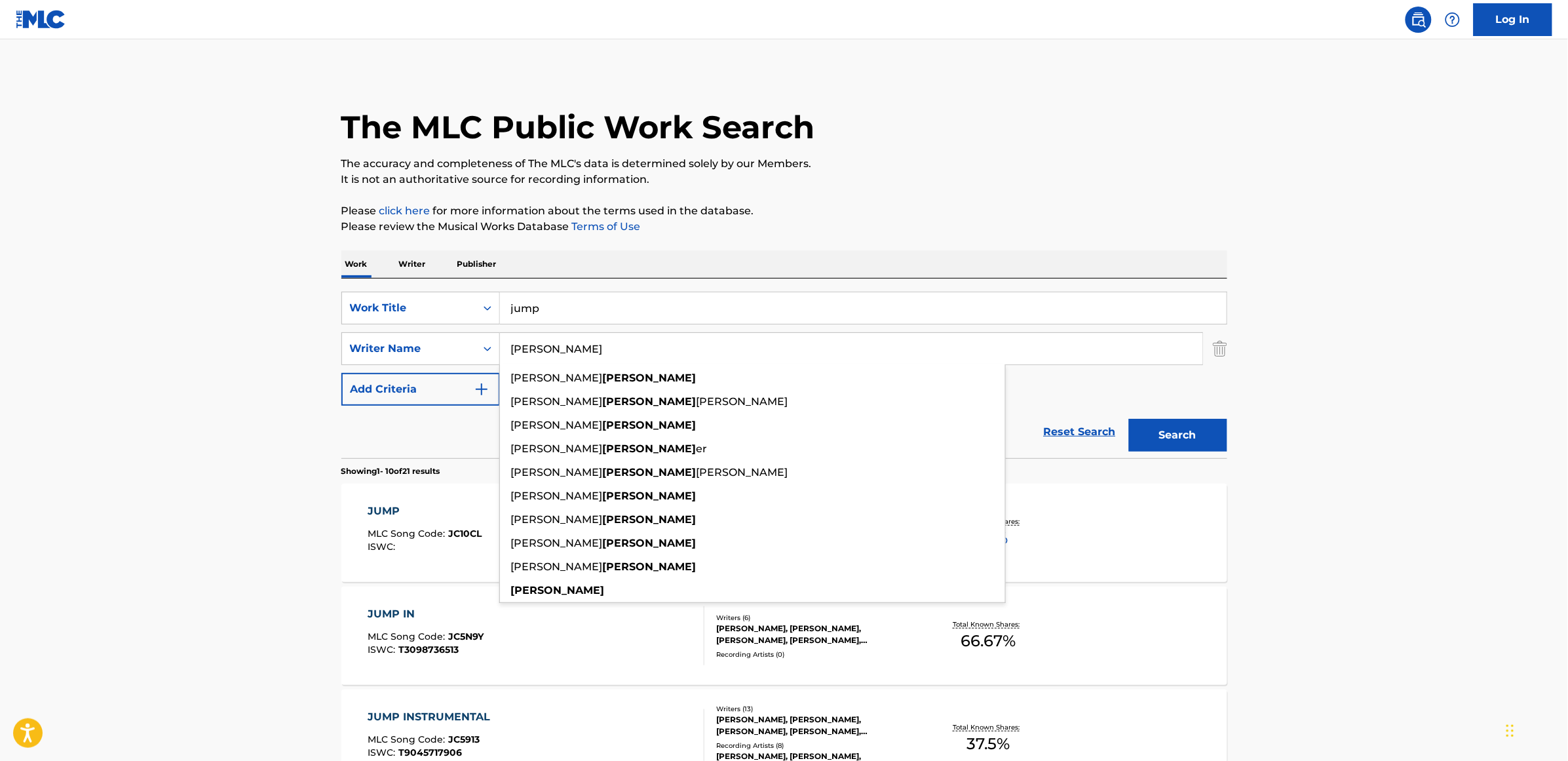
type input "[PERSON_NAME]"
click at [1114, 419] on button "Search" at bounding box center [1177, 435] width 98 height 32
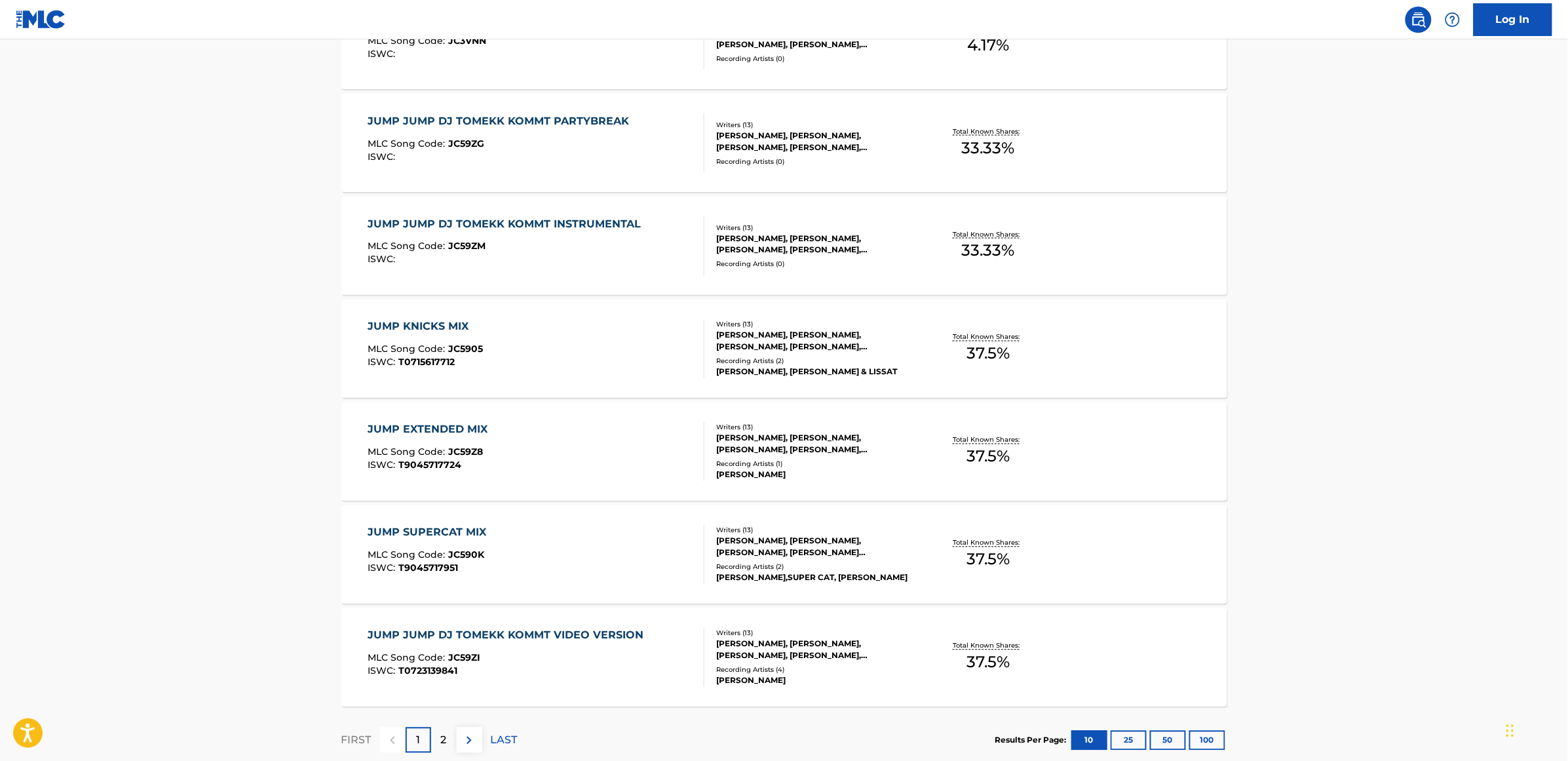
scroll to position [819, 0]
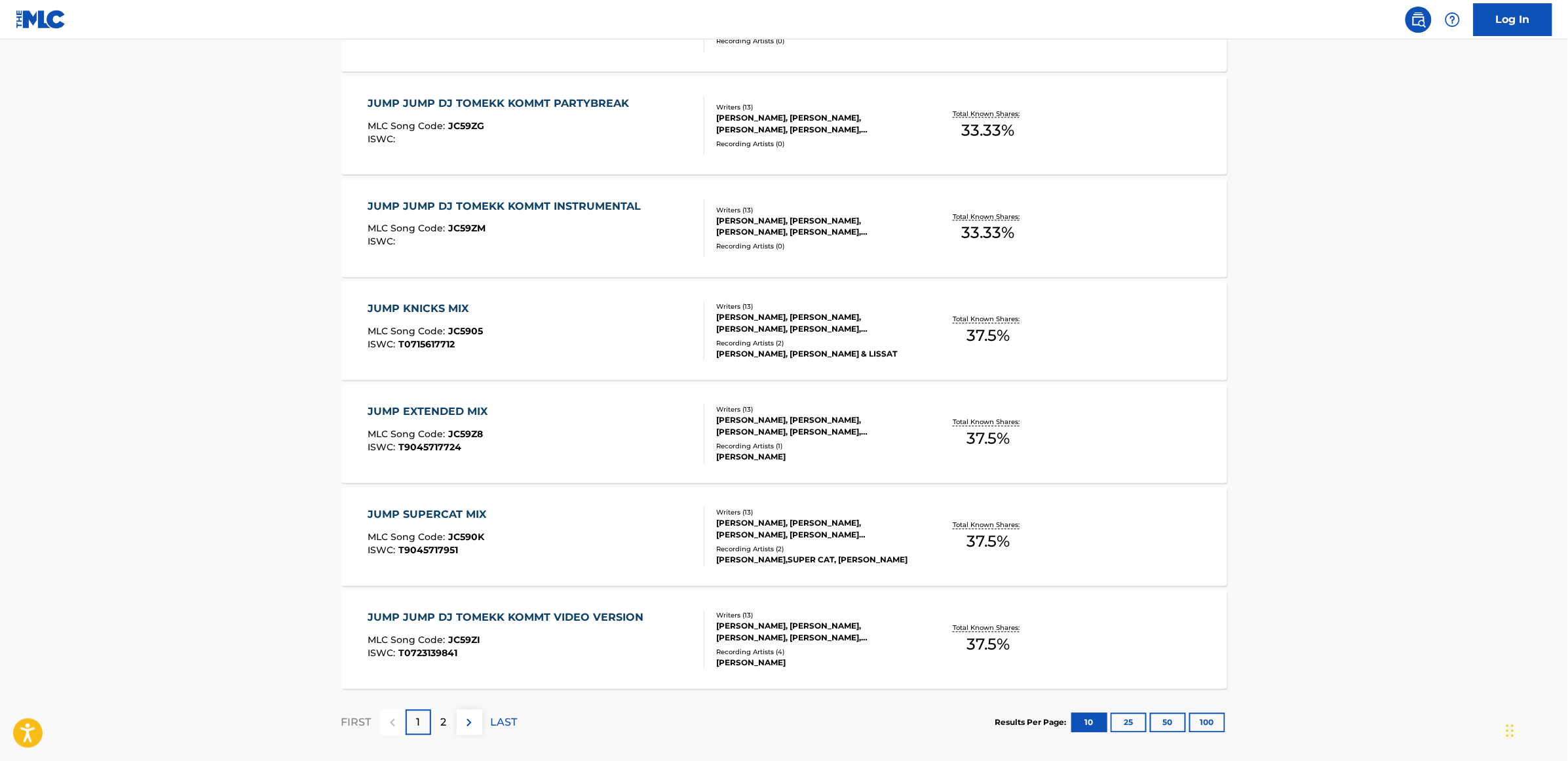
click at [439, 492] on div "2" at bounding box center [444, 723] width 26 height 26
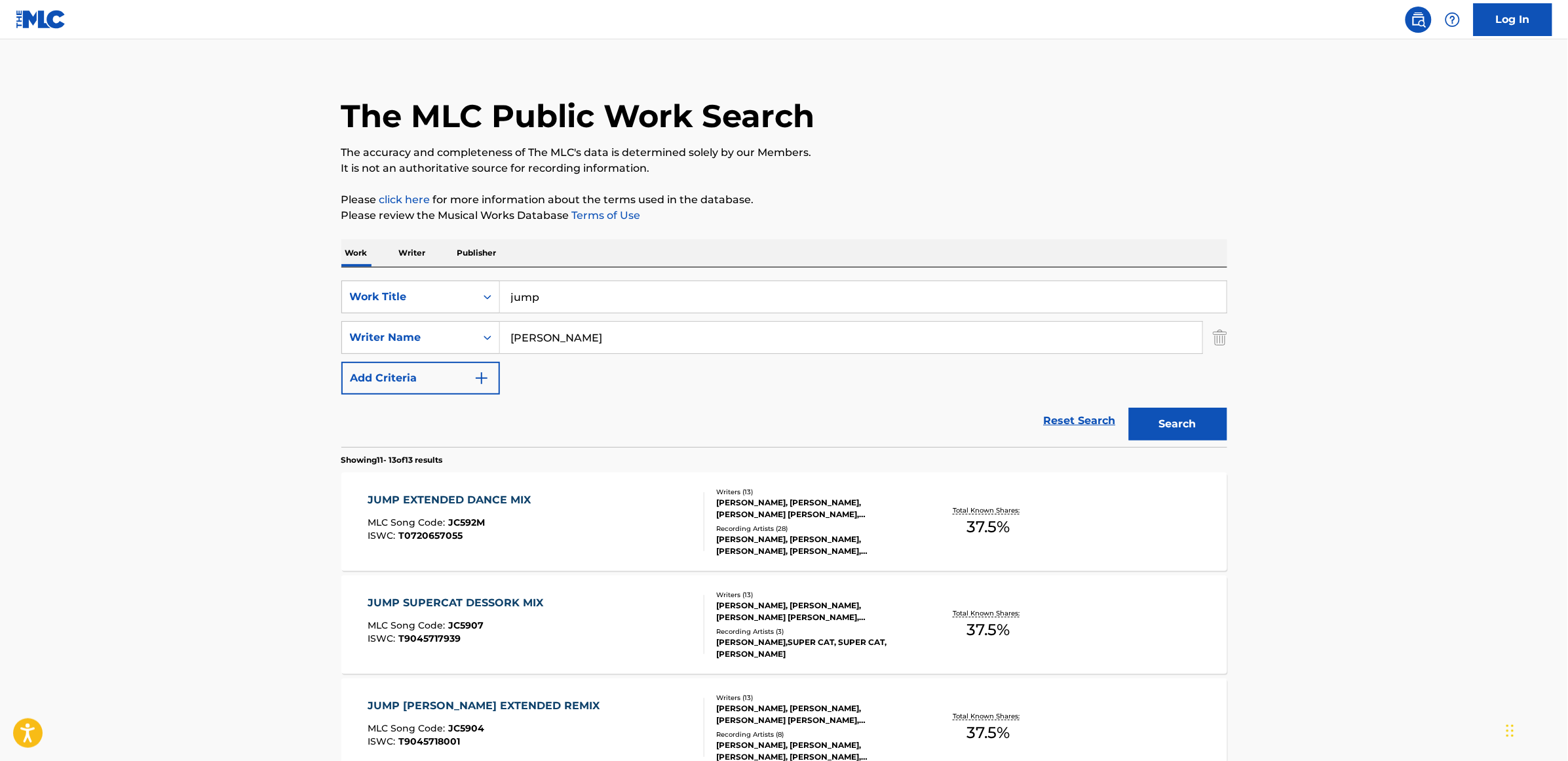
scroll to position [164, 0]
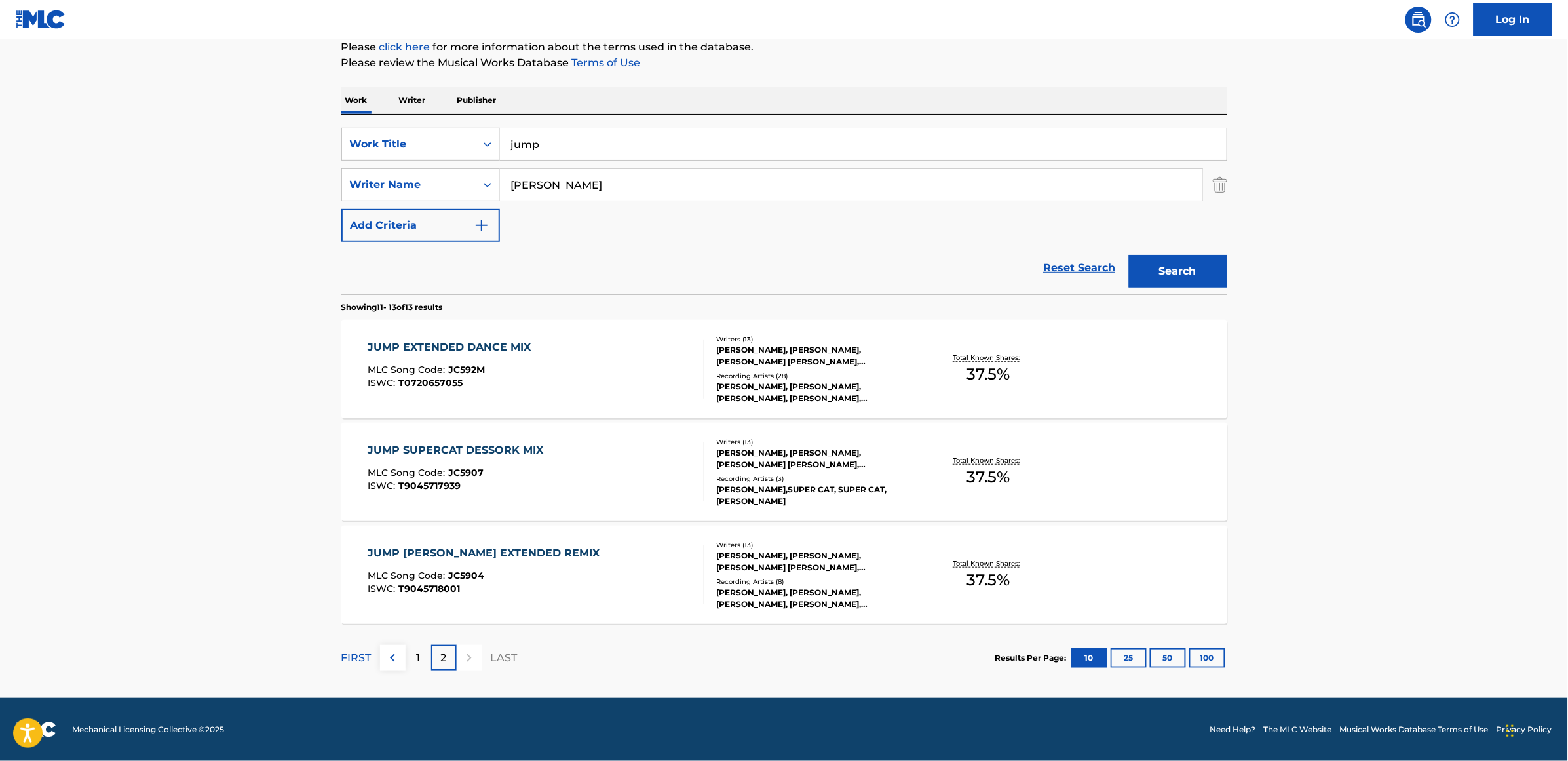
click at [424, 492] on div "1" at bounding box center [418, 658] width 26 height 26
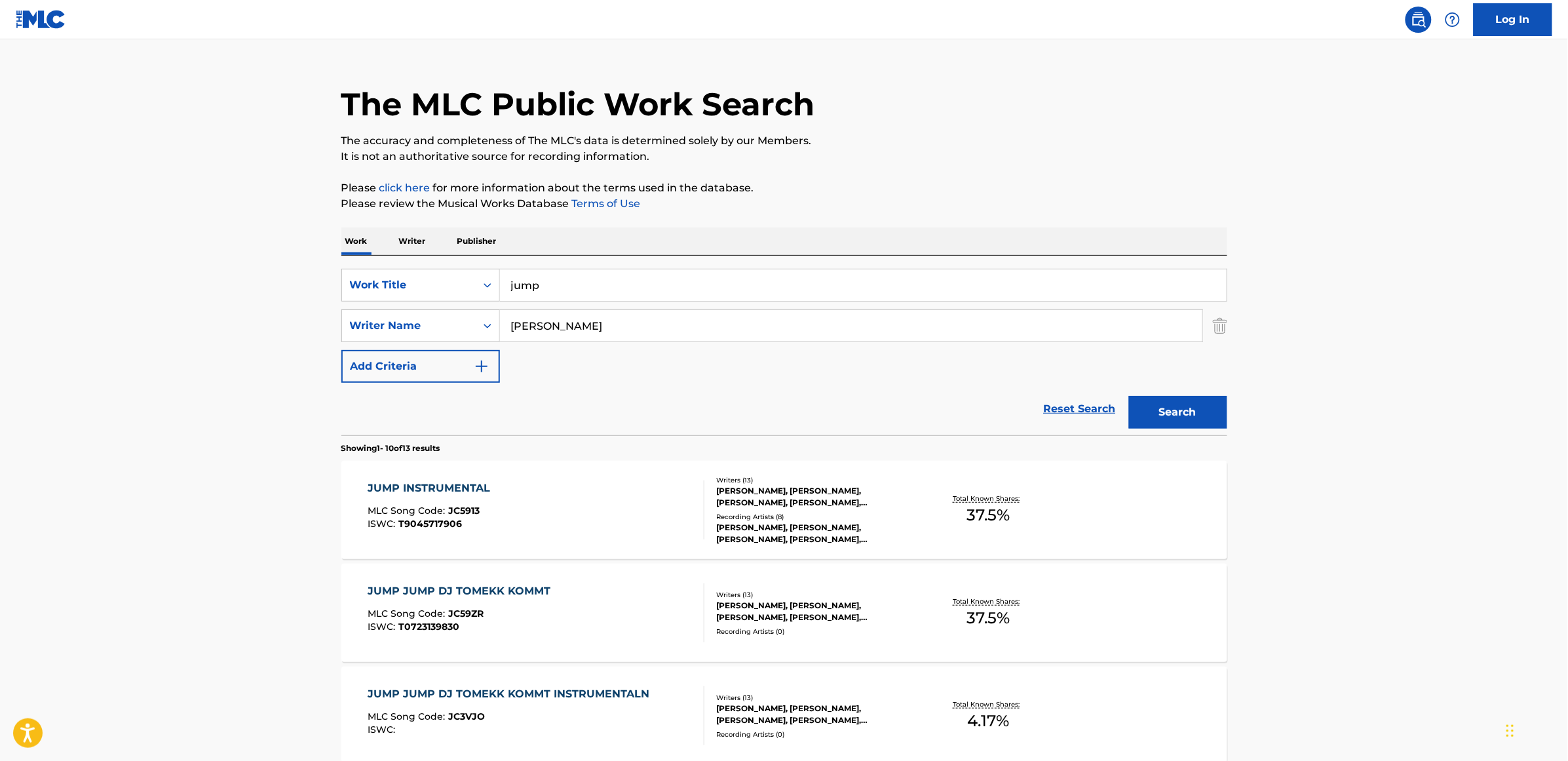
scroll to position [0, 0]
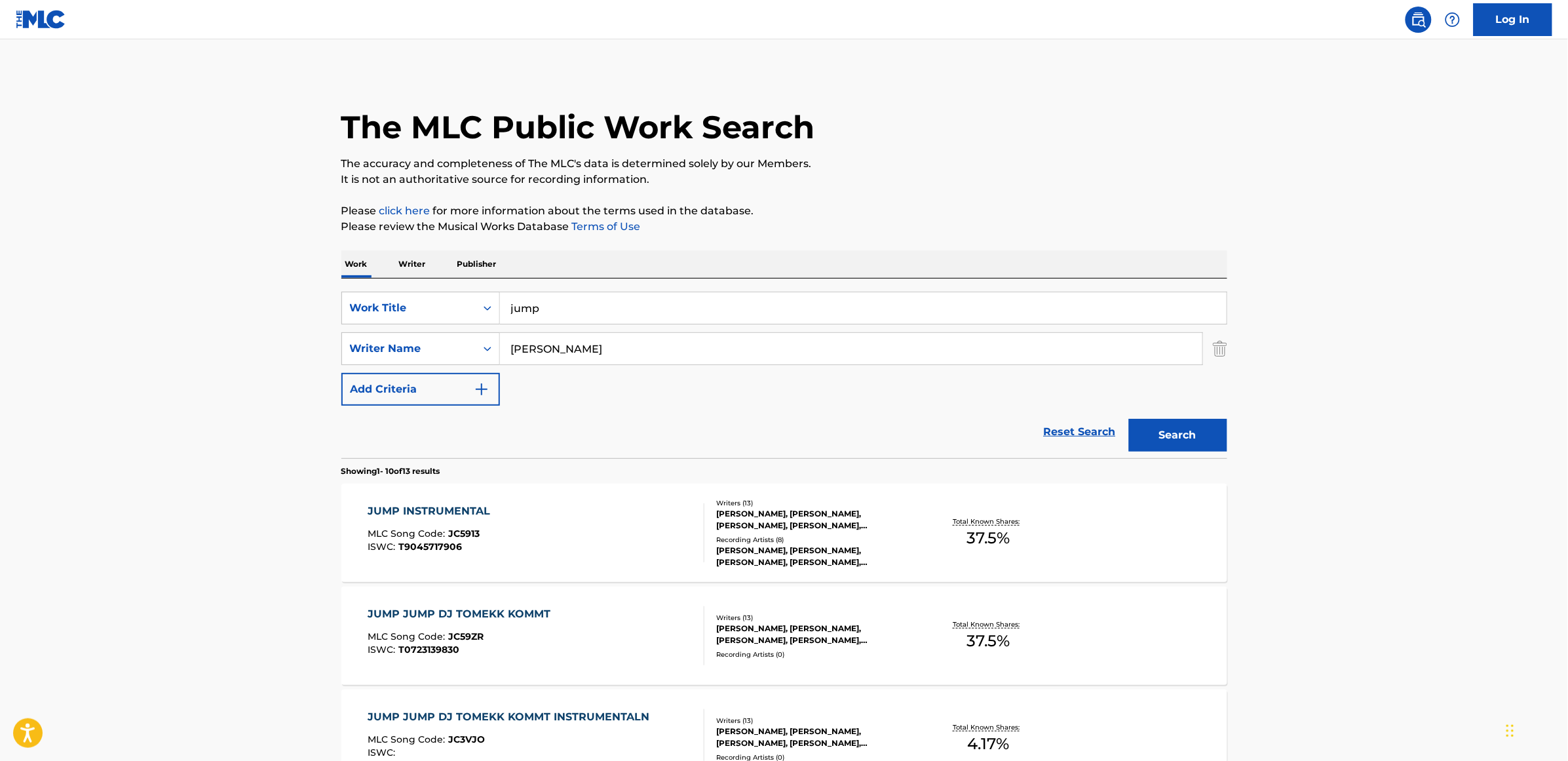
click at [469, 492] on div "JUMP INSTRUMENTAL" at bounding box center [432, 510] width 129 height 15
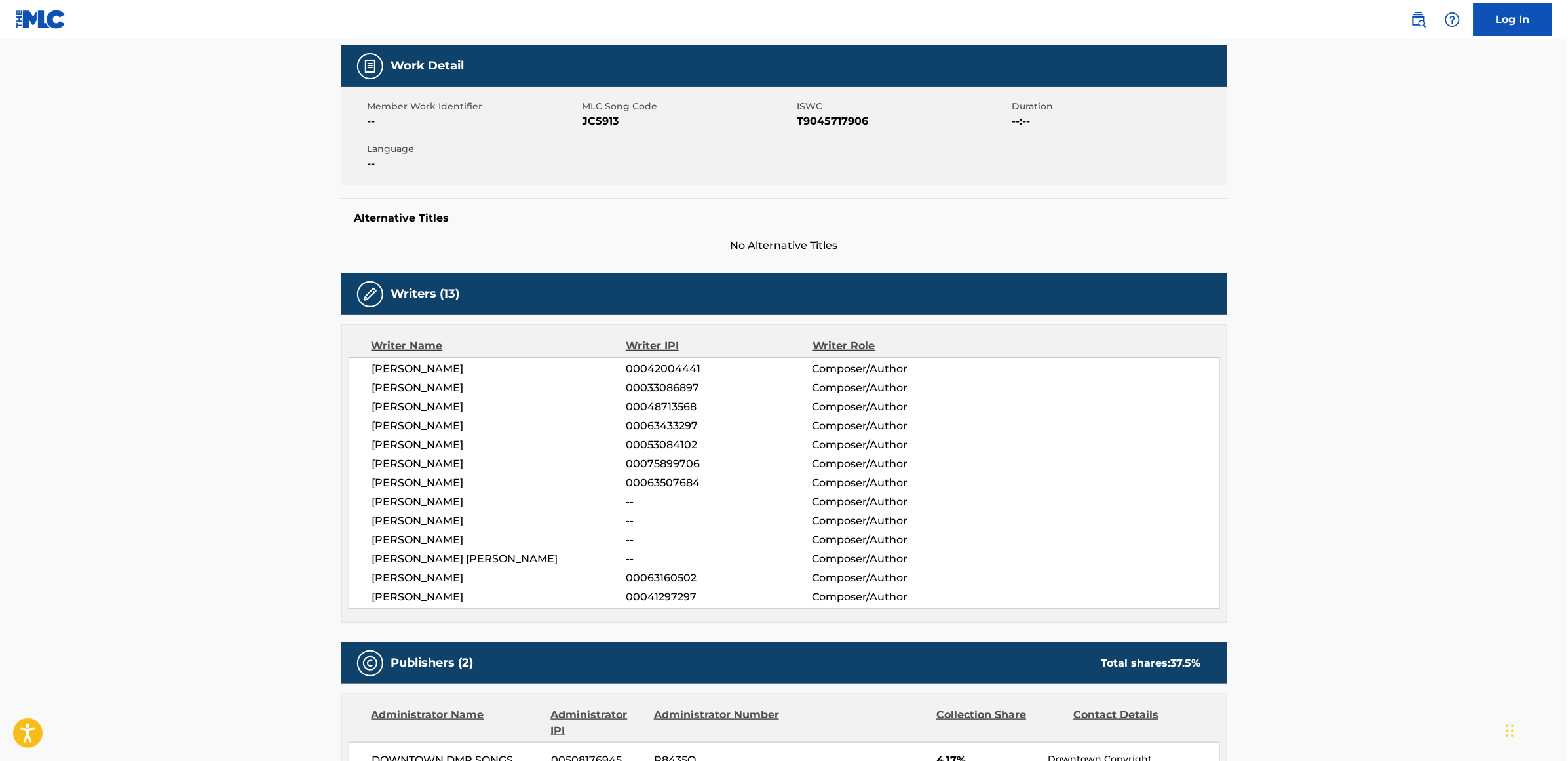
scroll to position [164, 0]
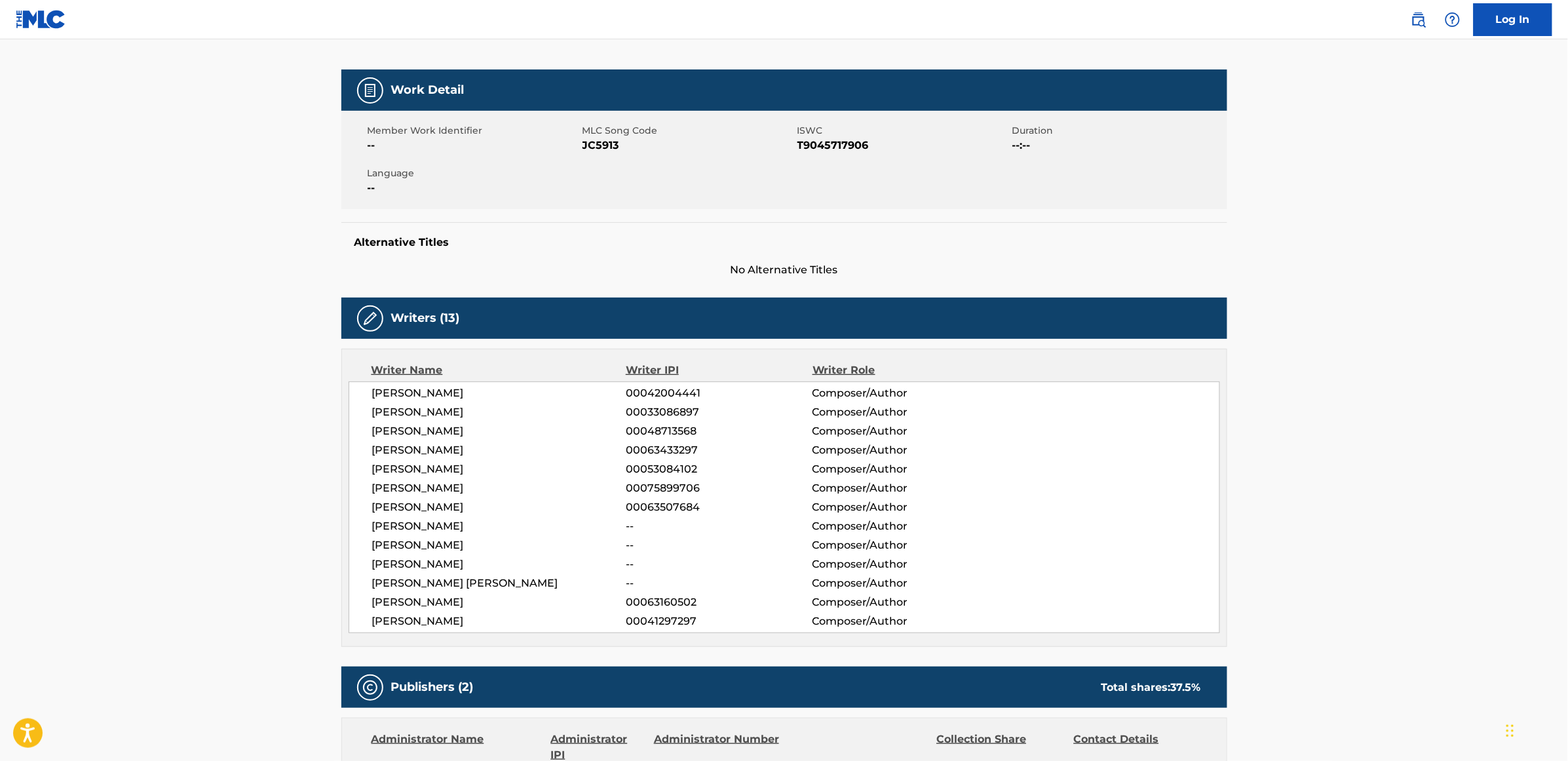
drag, startPoint x: 502, startPoint y: 398, endPoint x: 371, endPoint y: 393, distance: 131.1
click at [371, 393] on div "[PERSON_NAME] 00042004441 Composer/Author [PERSON_NAME] 00033086897 Composer/Au…" at bounding box center [784, 507] width 871 height 251
copy span "[PERSON_NAME]"
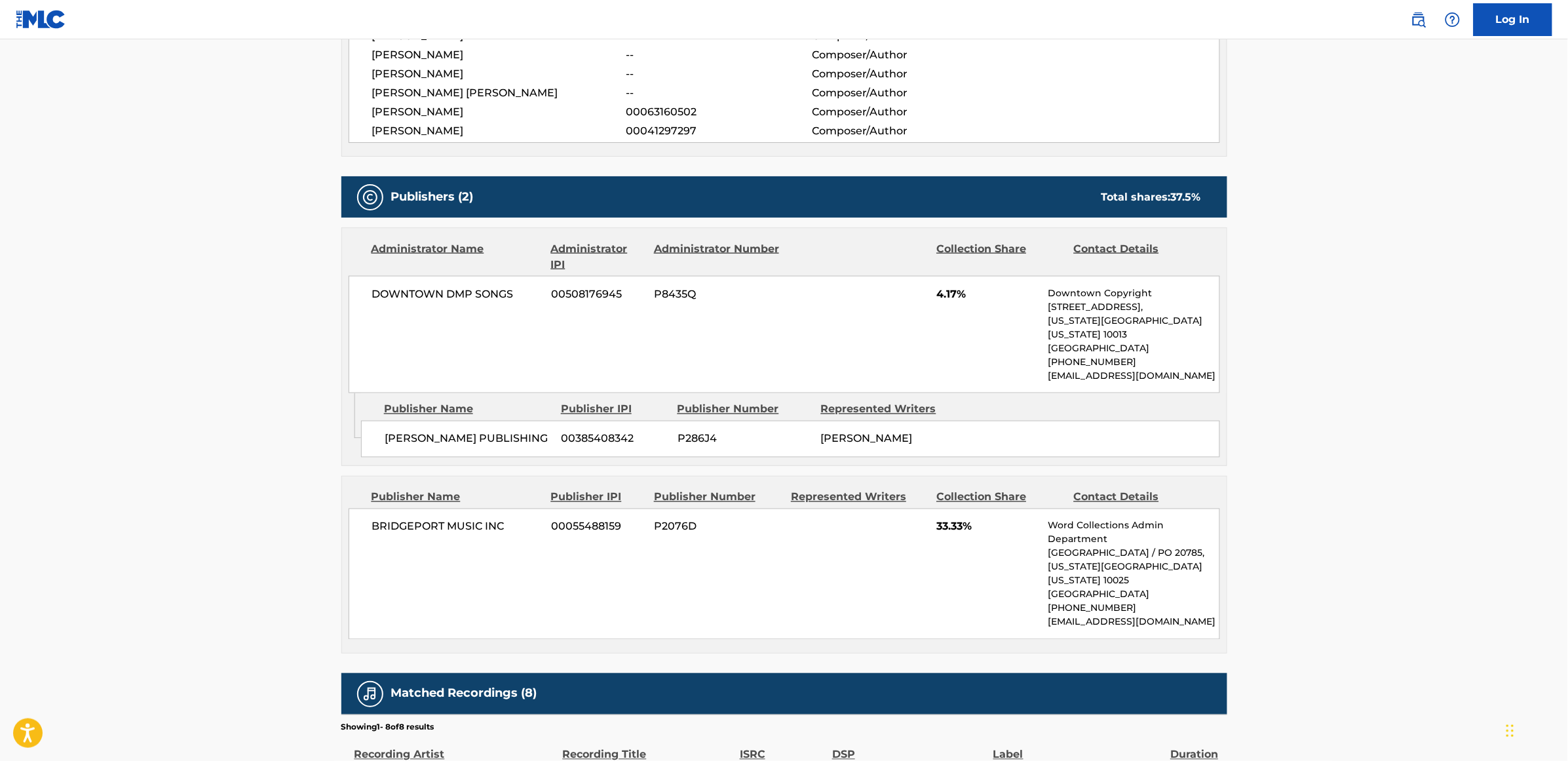
scroll to position [655, 0]
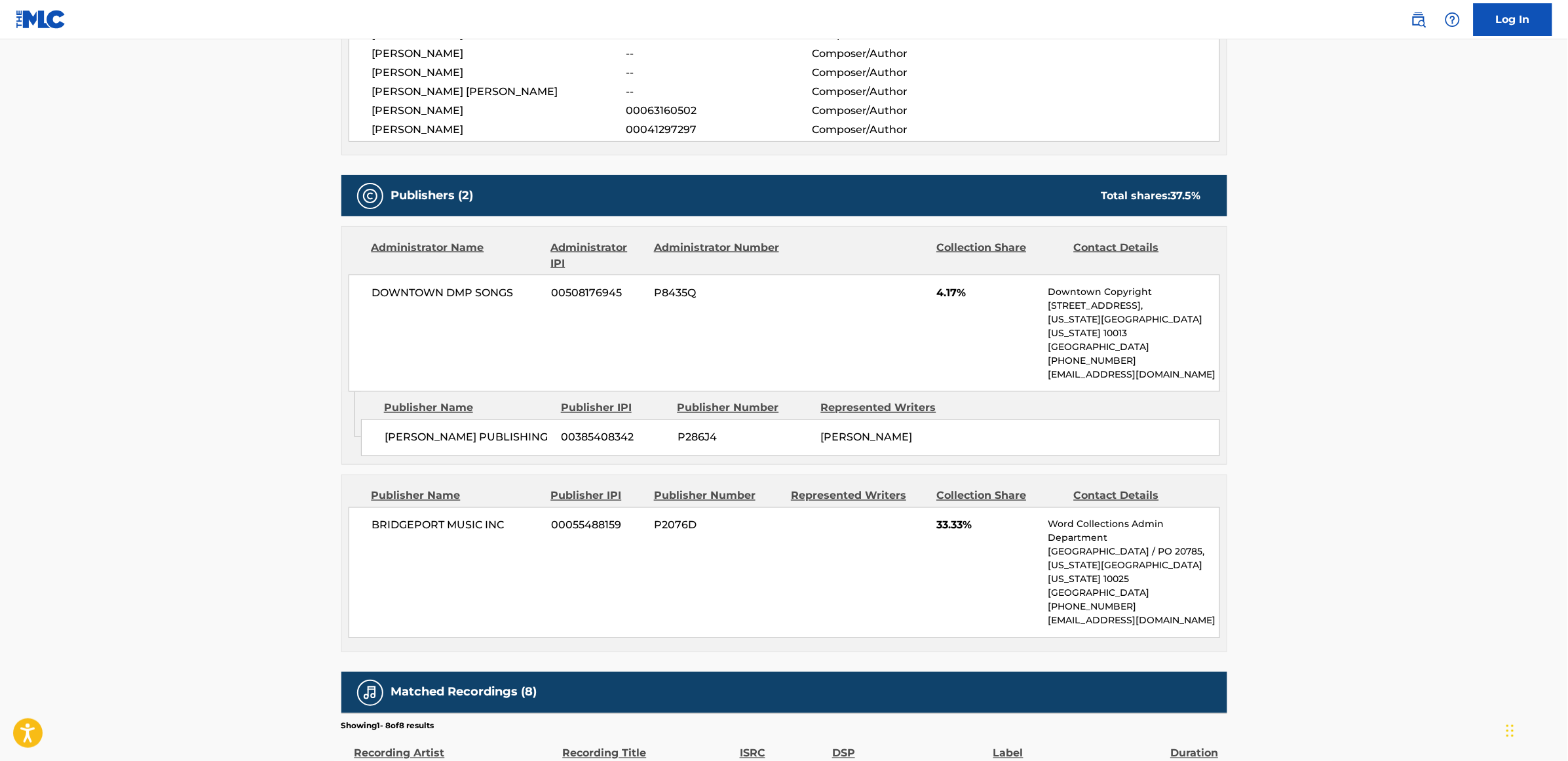
click at [669, 492] on div "BRIDGEPORT MUSIC INC 00055488159 P2076D 33.33% Word Collections Admin Departmen…" at bounding box center [784, 572] width 871 height 131
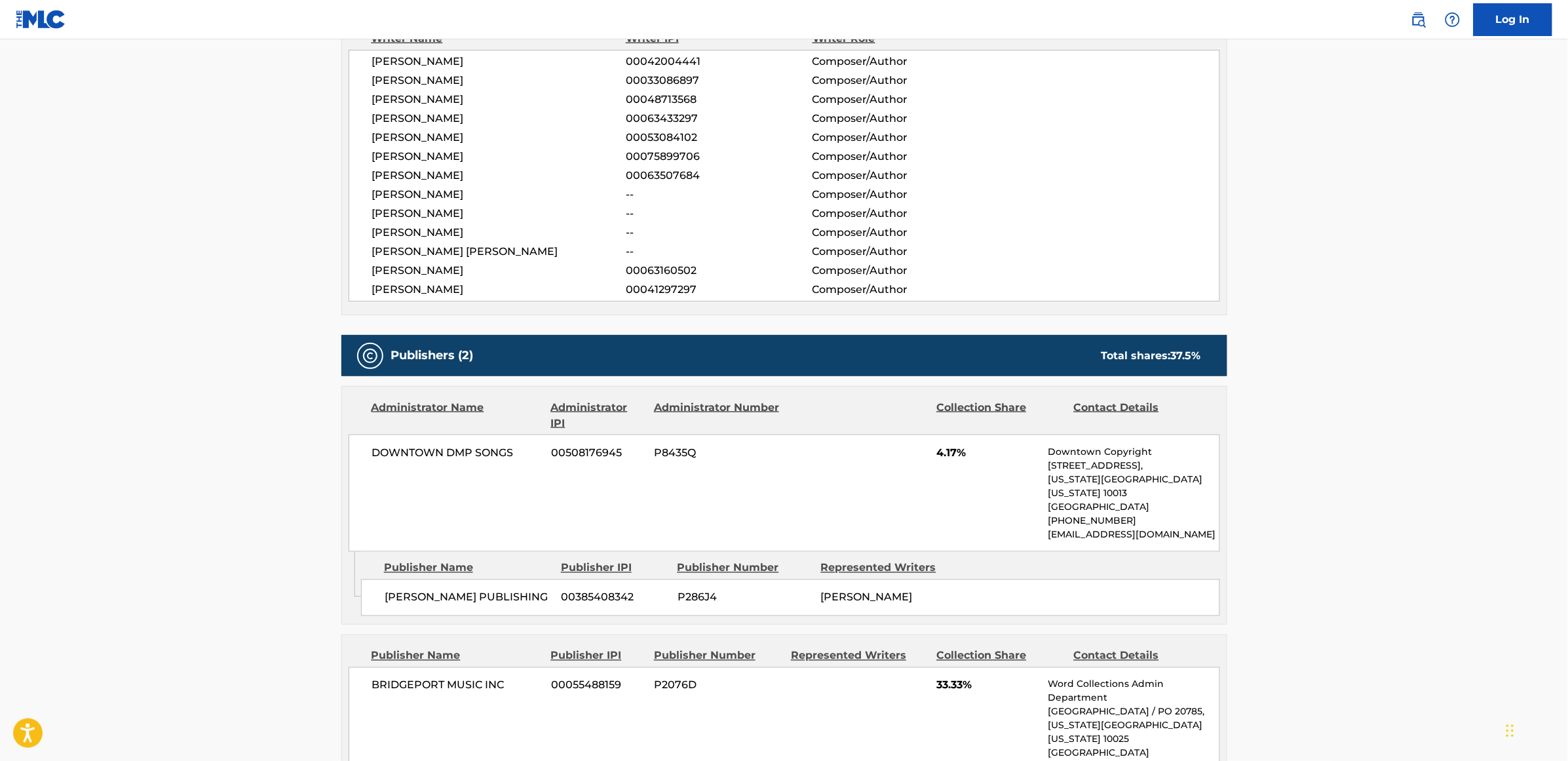
scroll to position [245, 0]
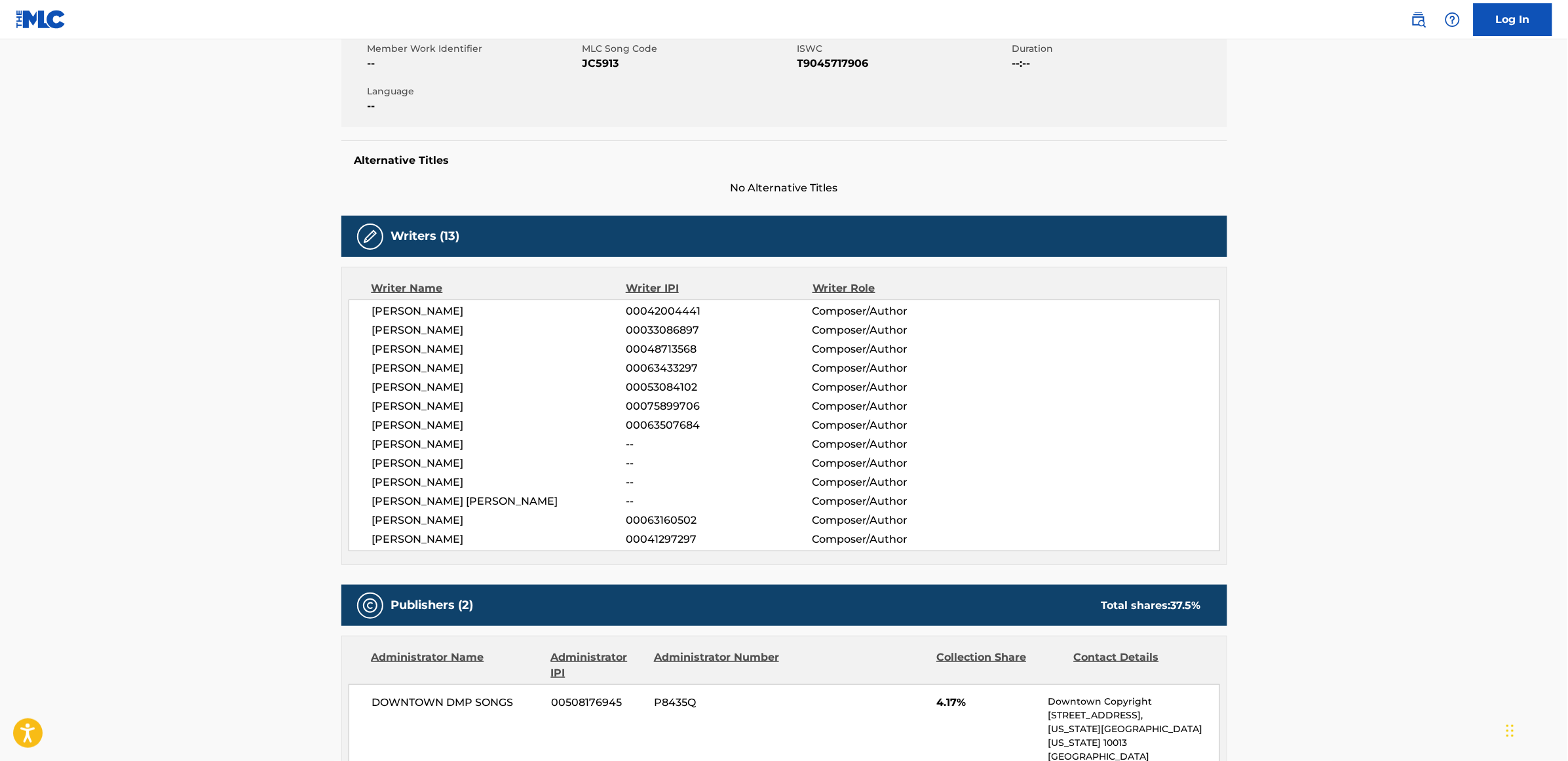
click at [410, 462] on span "[PERSON_NAME]" at bounding box center [498, 463] width 254 height 15
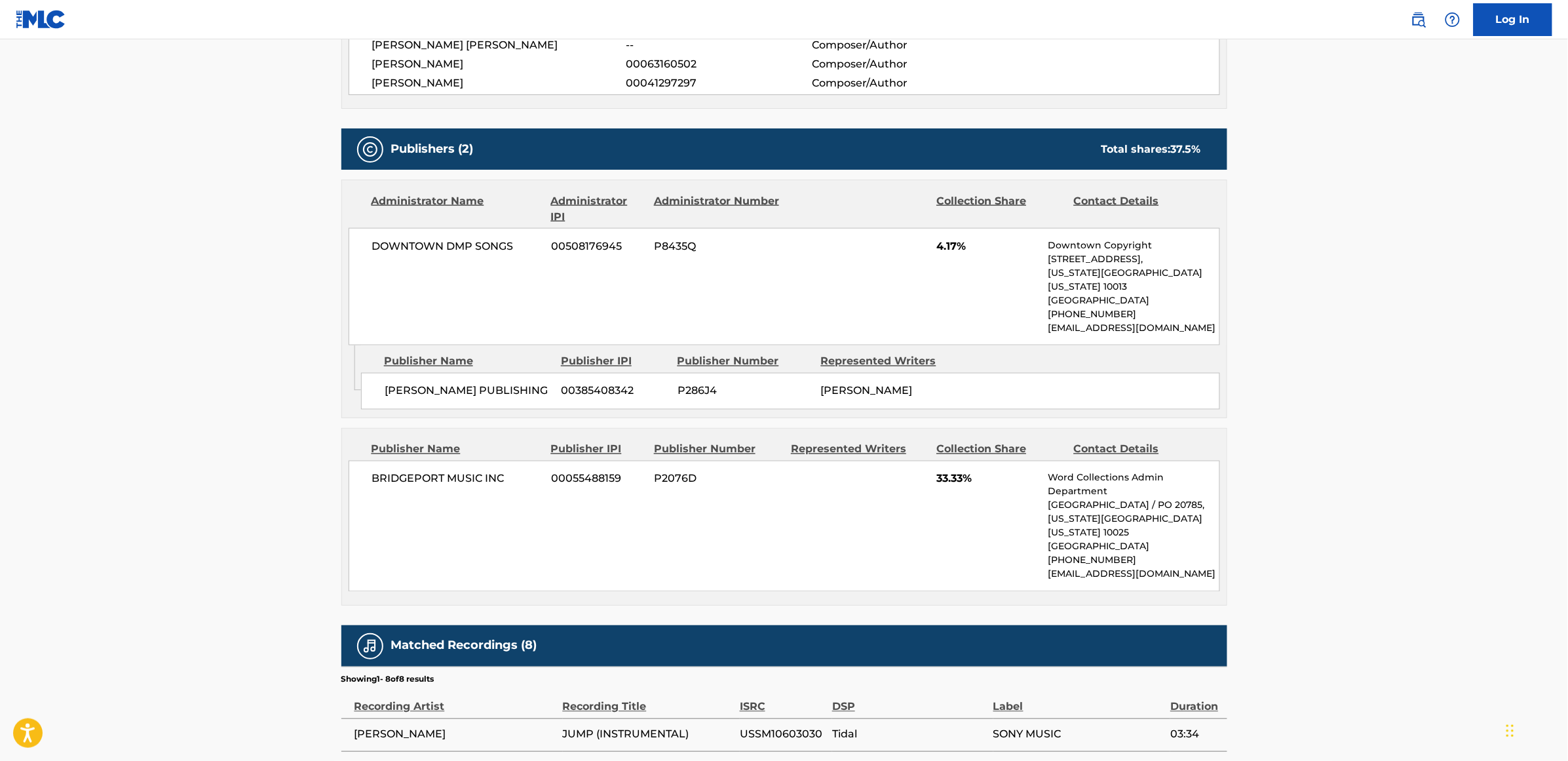
scroll to position [737, 0]
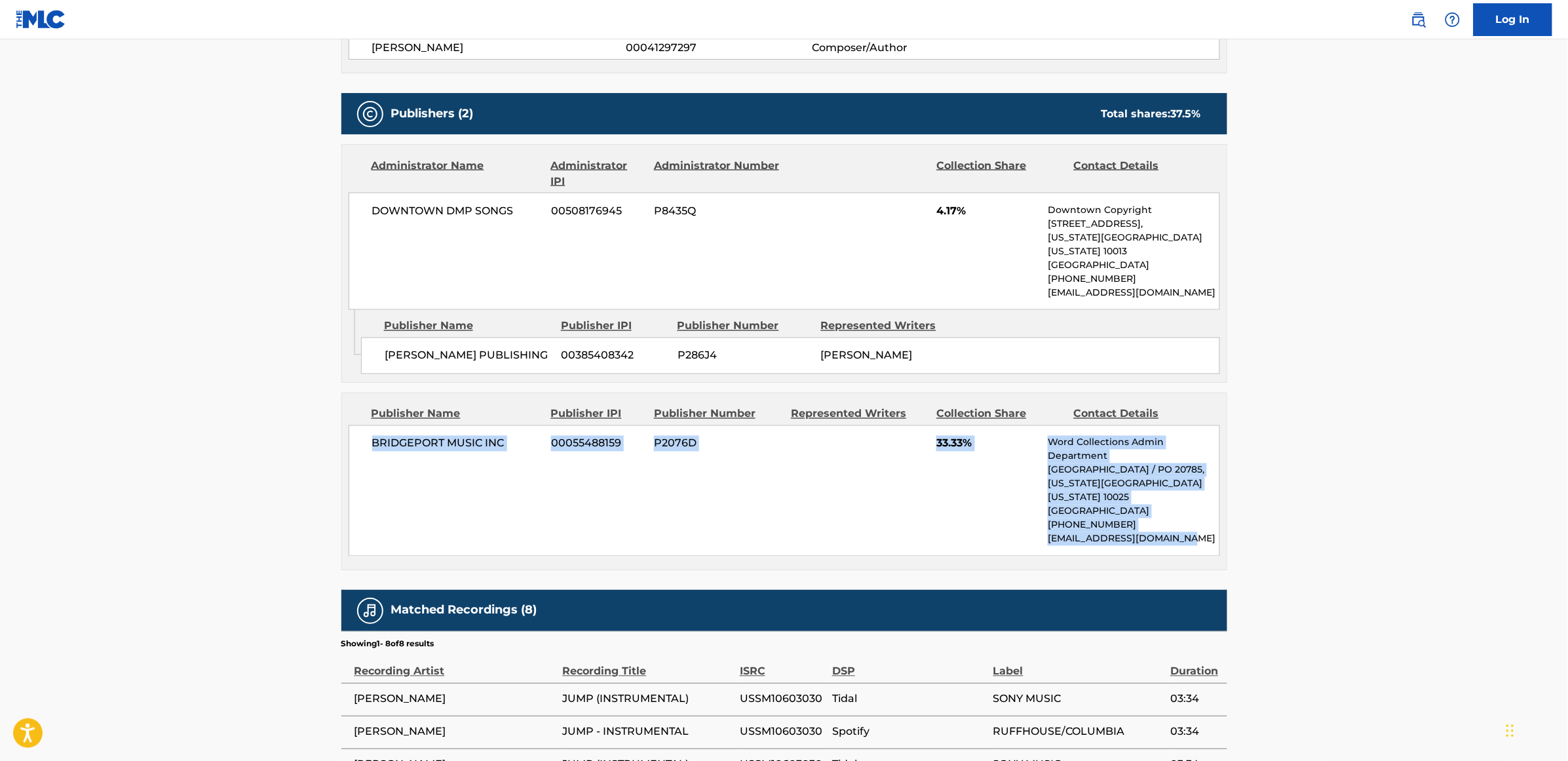
drag, startPoint x: 1200, startPoint y: 541, endPoint x: 347, endPoint y: 463, distance: 856.6
click at [347, 463] on div "Publisher Name Publisher IPI Publisher Number Represented Writers Collection Sh…" at bounding box center [784, 481] width 884 height 176
copy div "BRIDGEPORT MUSIC INC 00055488159 P2076D 33.33% Word Collections Admin Departmen…"
